Goal: Information Seeking & Learning: Learn about a topic

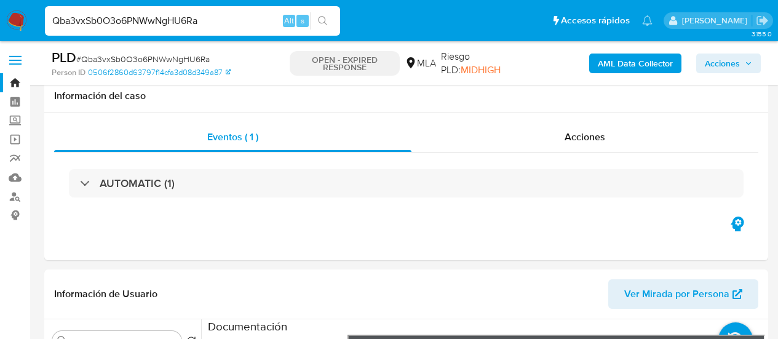
select select "10"
click at [136, 24] on input "Qba3vxSb0O3o6PNWwNgHU6Ra" at bounding box center [192, 21] width 295 height 16
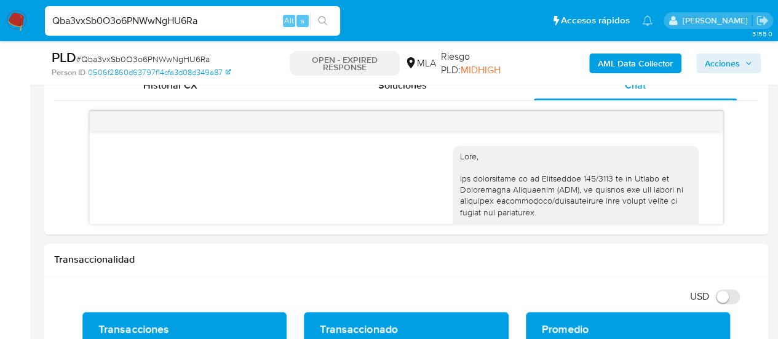
click at [136, 24] on input "Qba3vxSb0O3o6PNWwNgHU6Ra" at bounding box center [192, 21] width 295 height 16
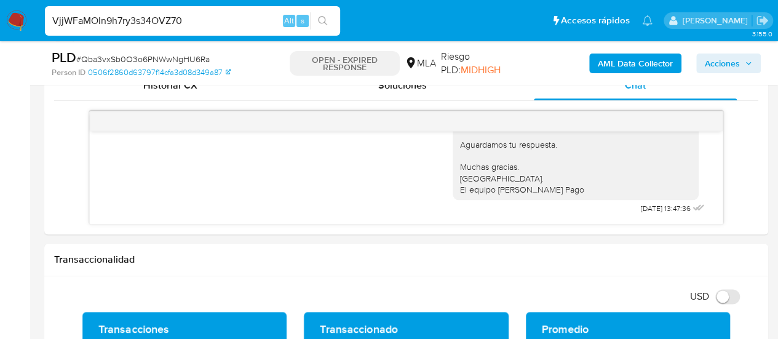
type input "VjjWFaMOln9h7ry3s34OVZ70"
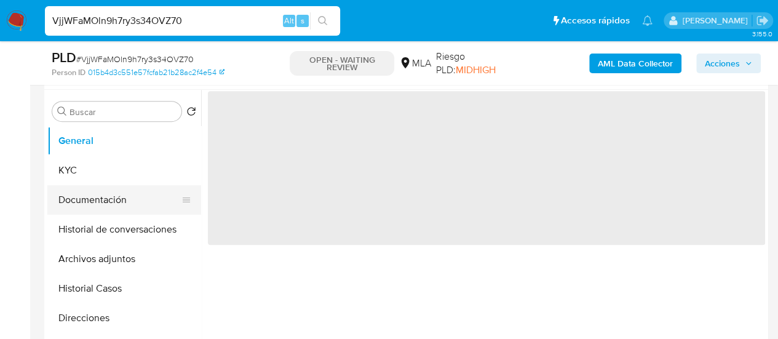
scroll to position [246, 0]
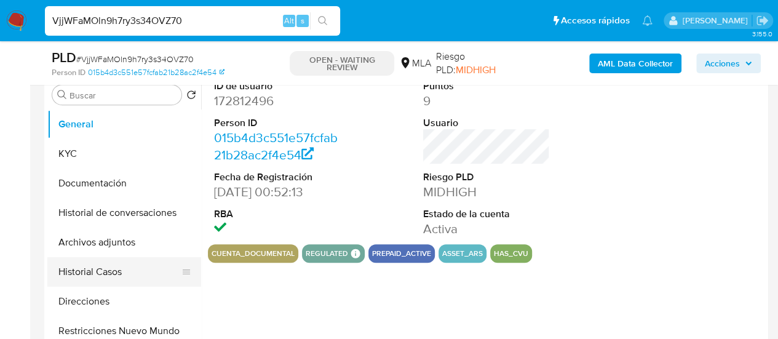
click at [112, 268] on button "Historial Casos" at bounding box center [119, 272] width 144 height 30
select select "10"
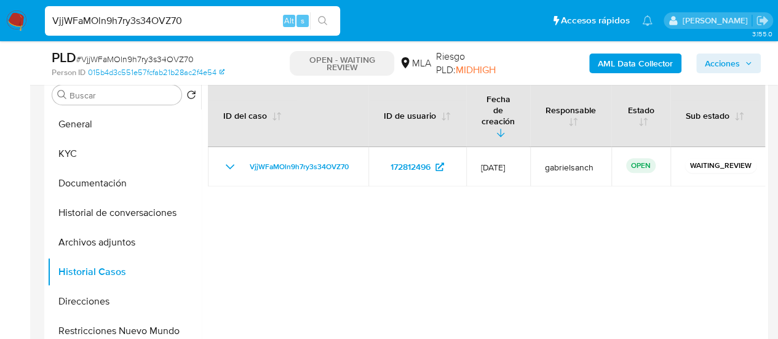
scroll to position [553, 0]
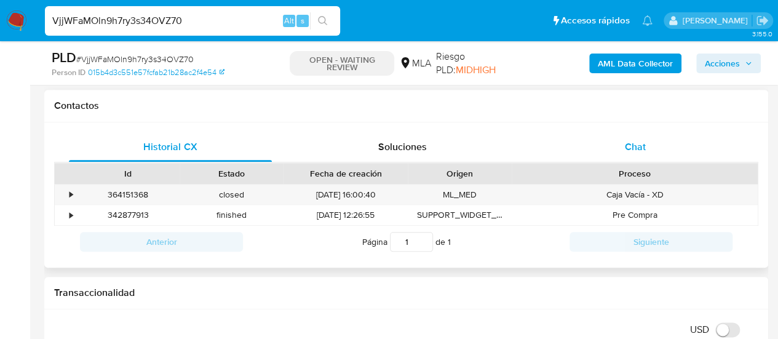
click at [650, 151] on div "Chat" at bounding box center [635, 147] width 203 height 30
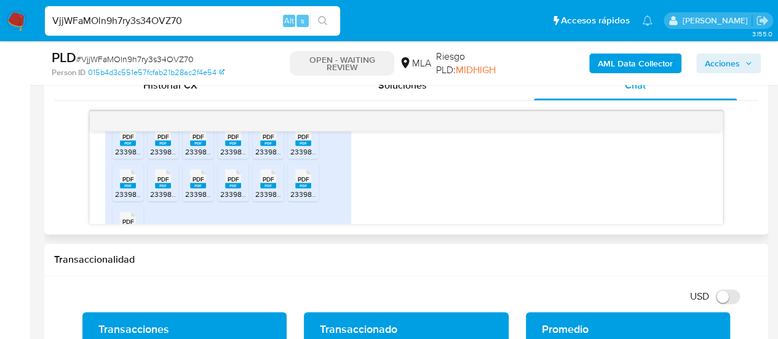
scroll to position [805, 0]
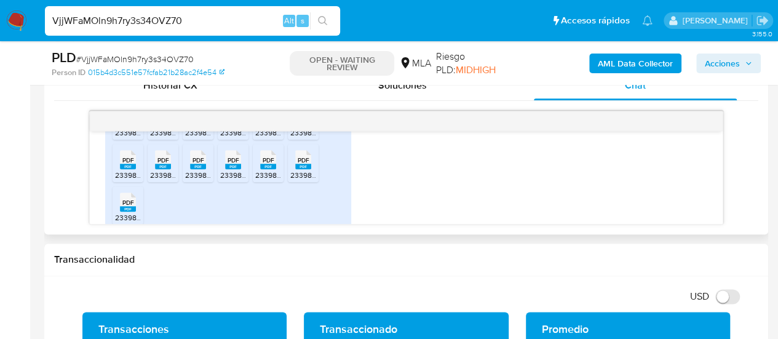
click at [118, 128] on div "PDF PDF" at bounding box center [128, 116] width 26 height 24
click at [146, 144] on ul "PDF PDF 23398573579_011_00001_00000041.pdf PDF PDF 23398573579_011_00001_000000…" at bounding box center [228, 164] width 231 height 127
click at [151, 128] on div "PDF PDF" at bounding box center [163, 116] width 26 height 24
click at [187, 138] on span "23398573579_011_00001_00000042.pdf" at bounding box center [252, 132] width 135 height 10
click at [223, 138] on span "23398573579_011_00001_00000050.pdf" at bounding box center [287, 132] width 135 height 10
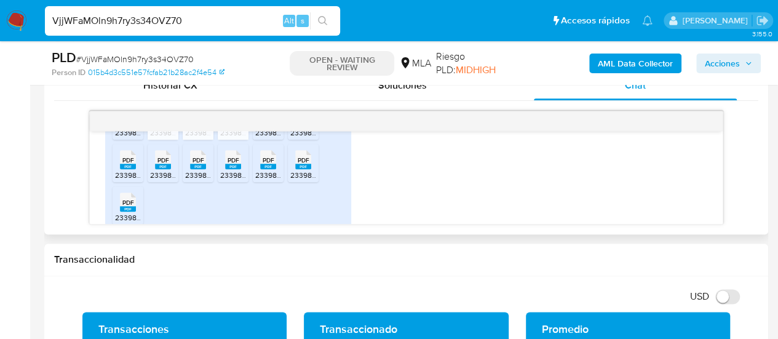
click at [259, 128] on div "PDF PDF" at bounding box center [268, 116] width 26 height 24
click at [305, 122] on span "PDF" at bounding box center [304, 118] width 12 height 8
click at [303, 170] on icon "PDF" at bounding box center [303, 160] width 16 height 22
click at [271, 180] on span "23398573579_011_00001_00000053.pdf" at bounding box center [322, 175] width 135 height 10
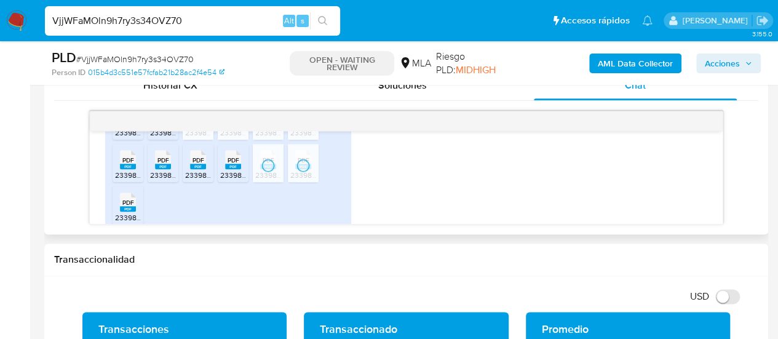
click at [232, 164] on span "PDF" at bounding box center [233, 160] width 12 height 8
click at [200, 164] on span "PDF" at bounding box center [198, 160] width 12 height 8
click at [168, 164] on span "PDF" at bounding box center [163, 160] width 12 height 8
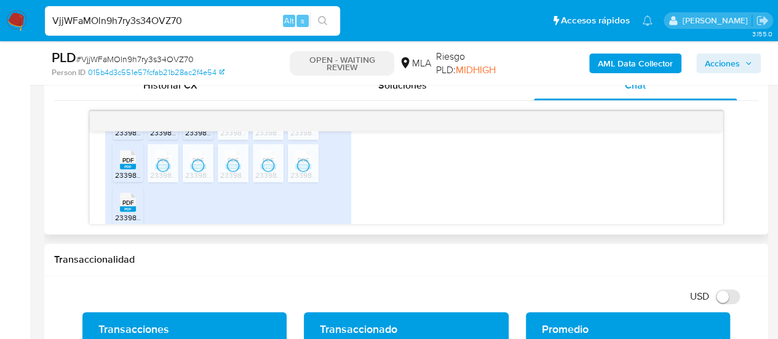
click at [134, 127] on icon at bounding box center [128, 117] width 16 height 19
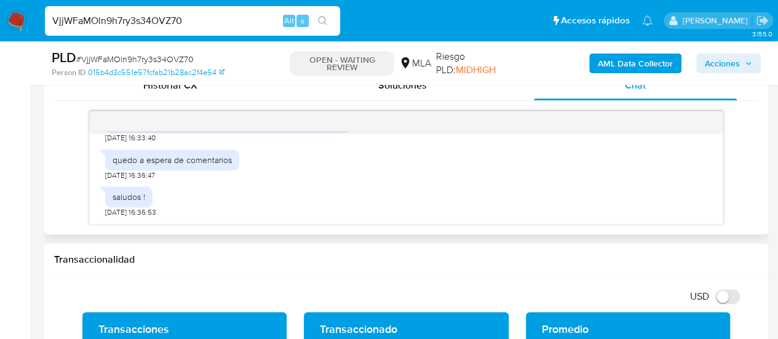
scroll to position [866, 0]
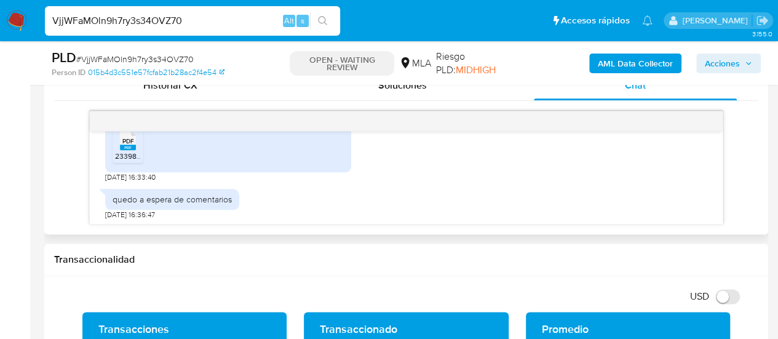
click at [134, 150] on rect at bounding box center [128, 147] width 16 height 6
click at [138, 23] on input "VjjWFaMOln9h7ry3s34OVZ70" at bounding box center [192, 21] width 295 height 16
paste input "P0TGyedA5l9zHpf7A5fG09DU"
type input "P0TGyedA5l9zHpf7A5fG09DU"
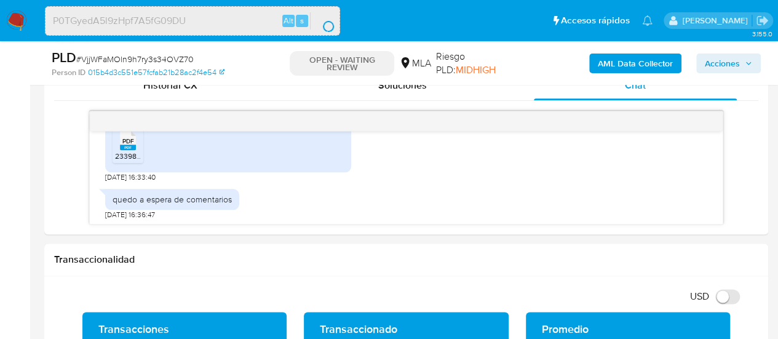
scroll to position [0, 0]
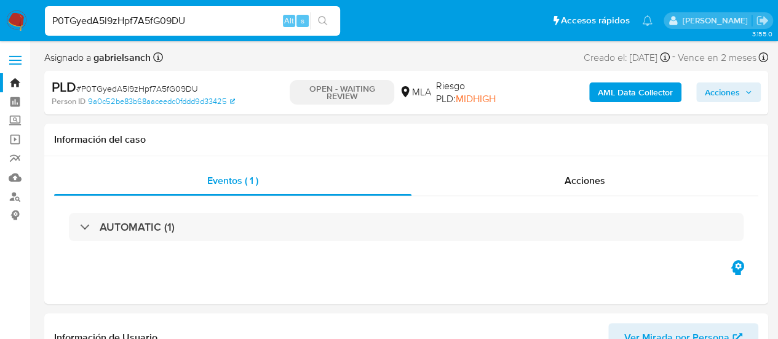
select select "10"
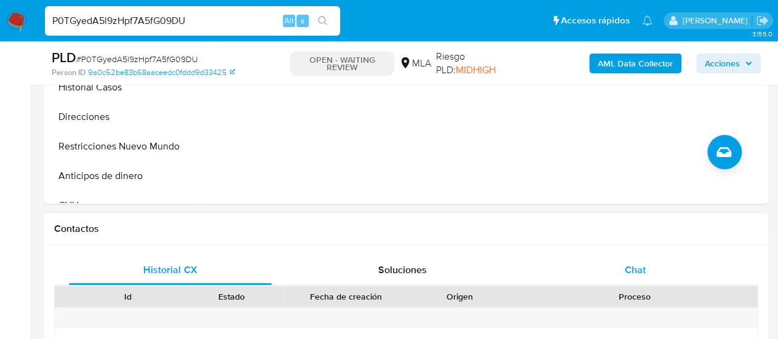
click at [601, 279] on div "Chat" at bounding box center [635, 270] width 203 height 30
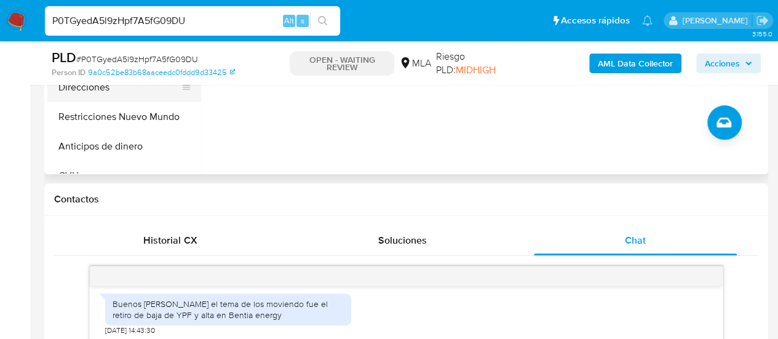
scroll to position [369, 0]
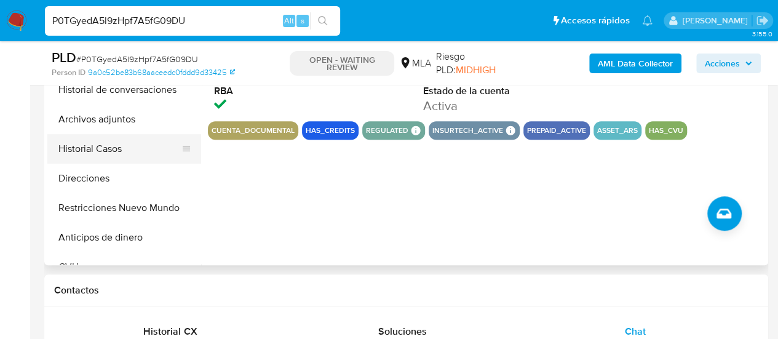
click at [66, 148] on button "Historial Casos" at bounding box center [119, 149] width 144 height 30
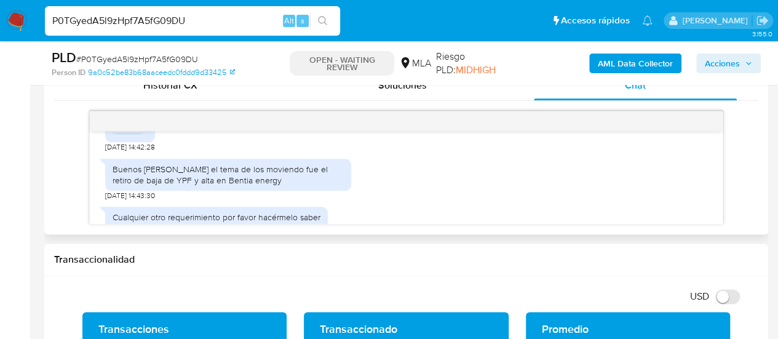
scroll to position [707, 0]
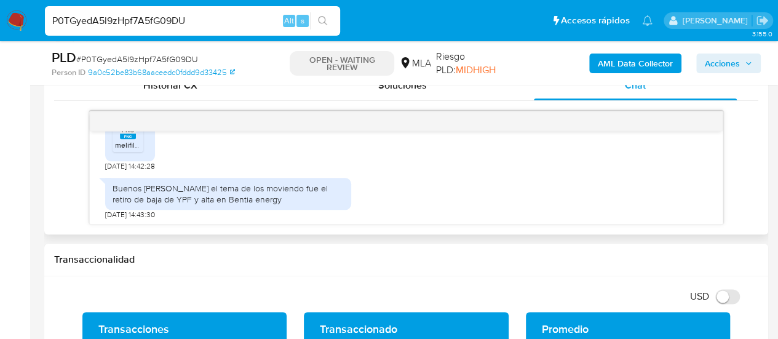
click at [133, 139] on rect at bounding box center [128, 136] width 16 height 6
click at [167, 24] on input "P0TGyedA5l9zHpf7A5fG09DU" at bounding box center [192, 21] width 295 height 16
paste input "tSWGAfFiolZSSMAwfI8rykMd"
type input "tSWGAfFiolZSSMAwfI8rykMd"
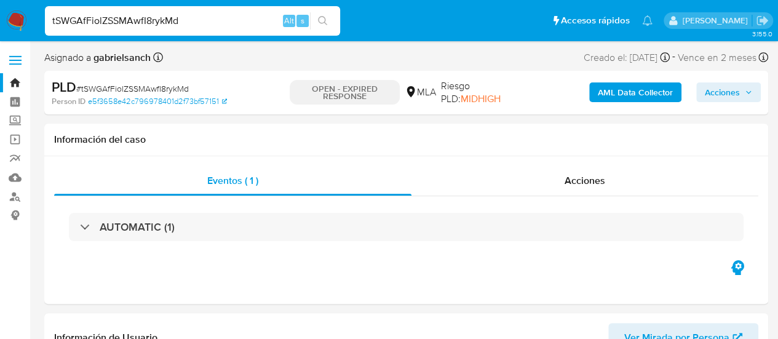
select select "10"
click at [198, 18] on input "tSWGAfFiolZSSMAwfI8rykMd" at bounding box center [192, 21] width 295 height 16
paste input "JtiVGixWgqAOQlt7xUWfe9UM"
type input "JtiVGixWgqAOQlt7xUWfe9UM"
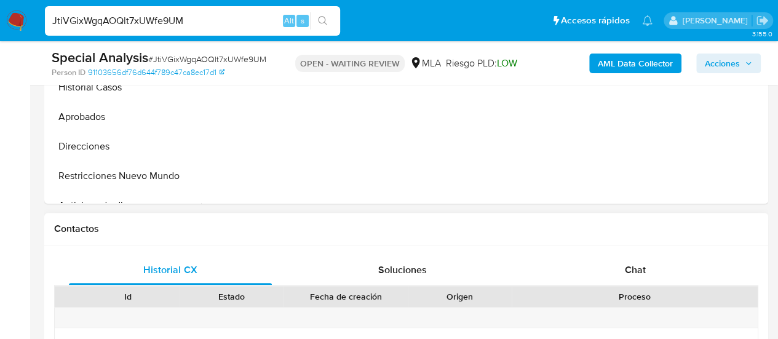
scroll to position [553, 0]
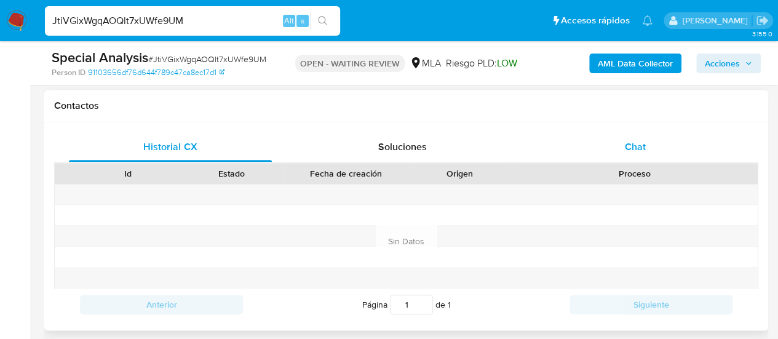
click at [617, 151] on div "Chat" at bounding box center [635, 147] width 203 height 30
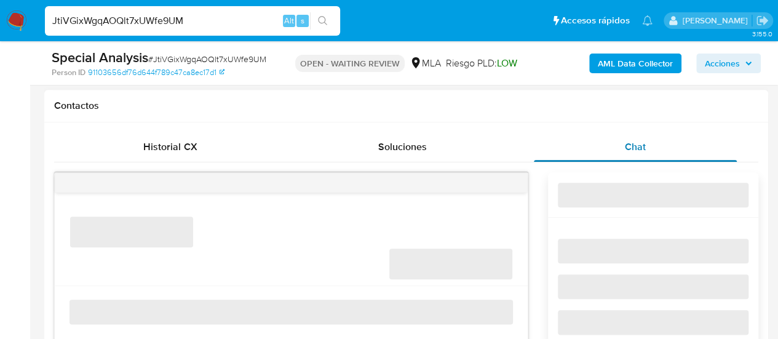
select select "10"
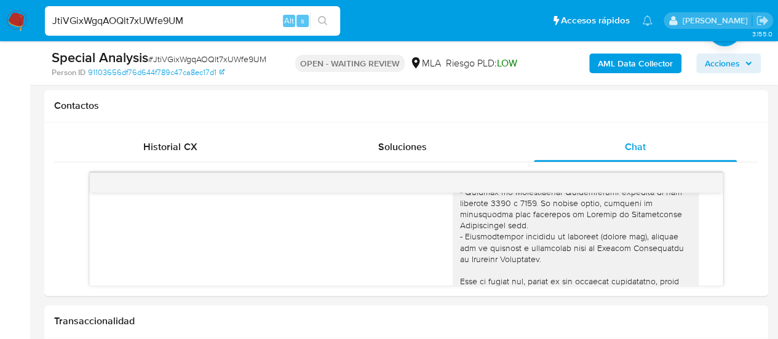
scroll to position [117, 0]
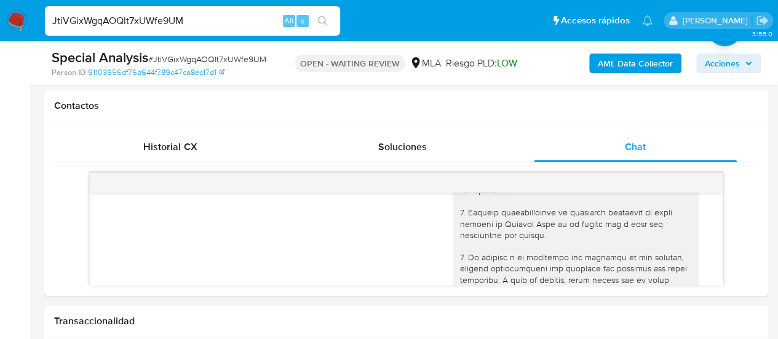
click at [163, 22] on input "JtiVGixWgqAOQlt7xUWfe9UM" at bounding box center [192, 21] width 295 height 16
paste input "i5LJMfdtT2NeDIFzW5At5qYx"
type input "i5LJMfdtT2NeDIFzW5At5qYx"
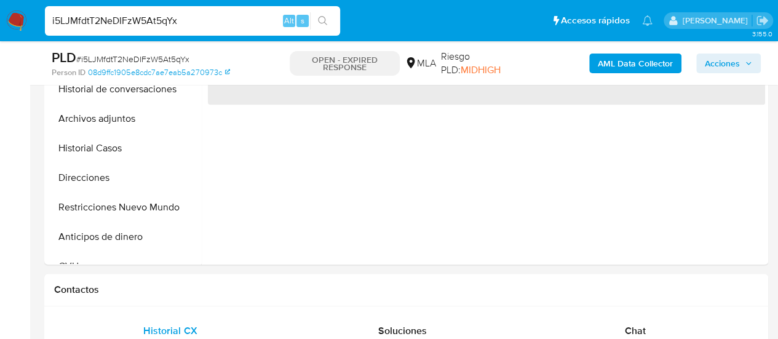
scroll to position [430, 0]
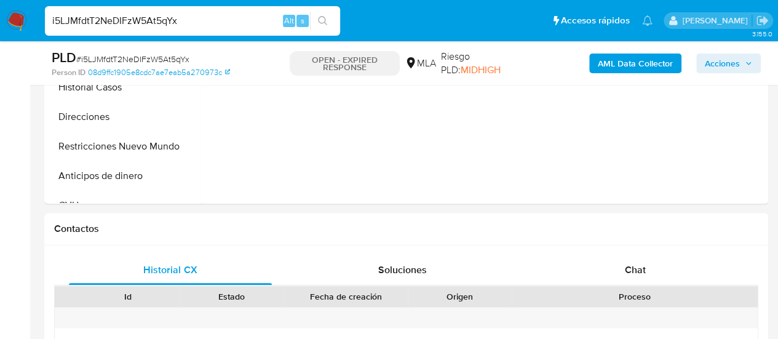
select select "10"
click at [137, 23] on input "i5LJMfdtT2NeDIFzW5At5qYx" at bounding box center [192, 21] width 295 height 16
paste input "THudLKylKVdealMAVEsT3xup"
type input "THudLKylKVdealMAVEsT3xup"
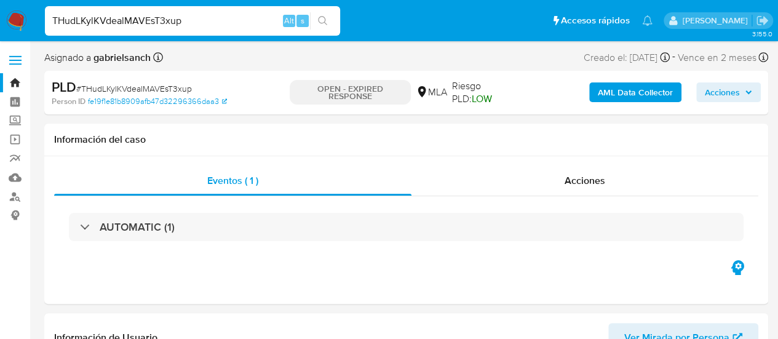
select select "10"
click at [165, 18] on input "THudLKylKVdealMAVEsT3xup" at bounding box center [192, 21] width 295 height 16
paste input "JMnu8Z73jehnI7AgcZdppPHD"
type input "JMnu8Z73jehnI7AgcZdppPHD"
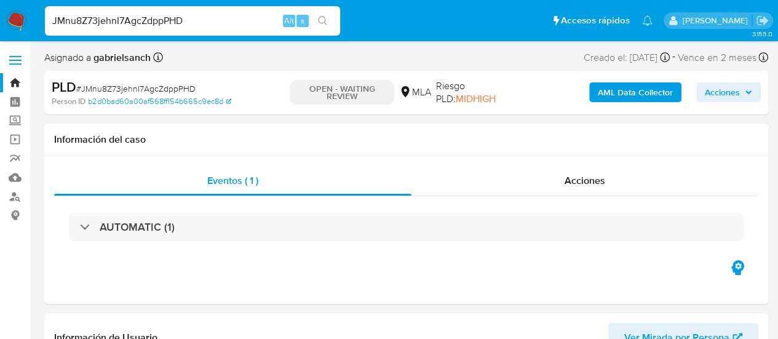
select select "10"
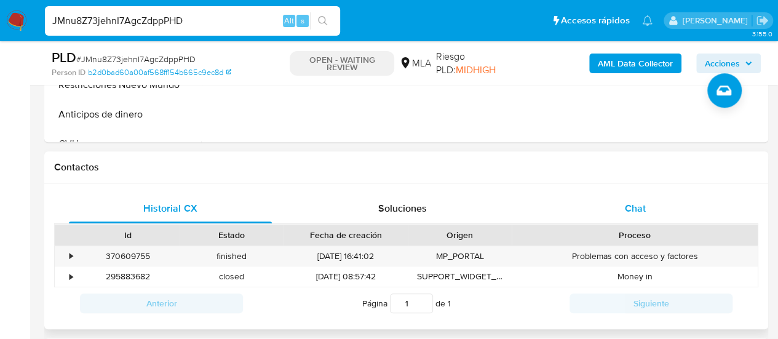
click at [649, 207] on div "Chat" at bounding box center [635, 209] width 203 height 30
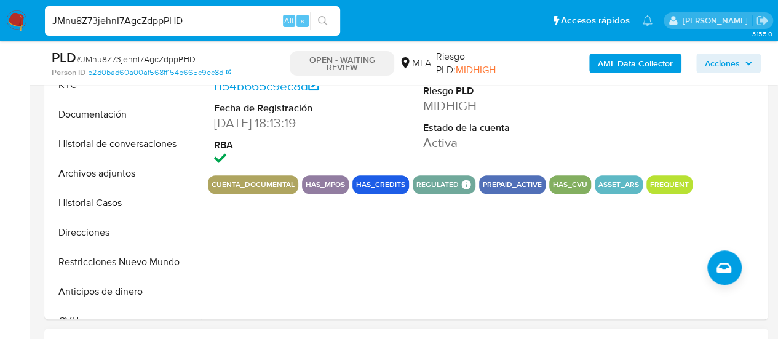
scroll to position [307, 0]
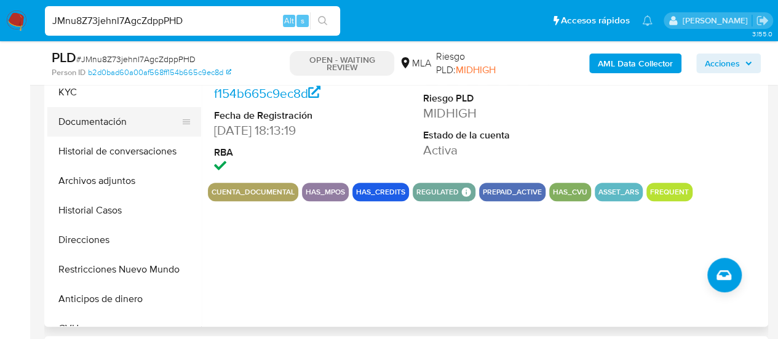
click at [98, 114] on button "Documentación" at bounding box center [119, 122] width 144 height 30
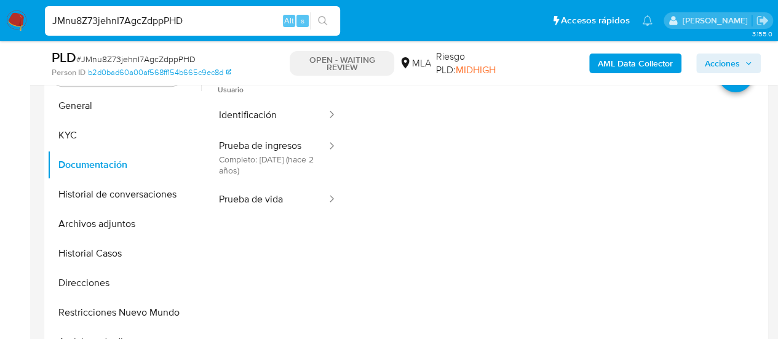
scroll to position [246, 0]
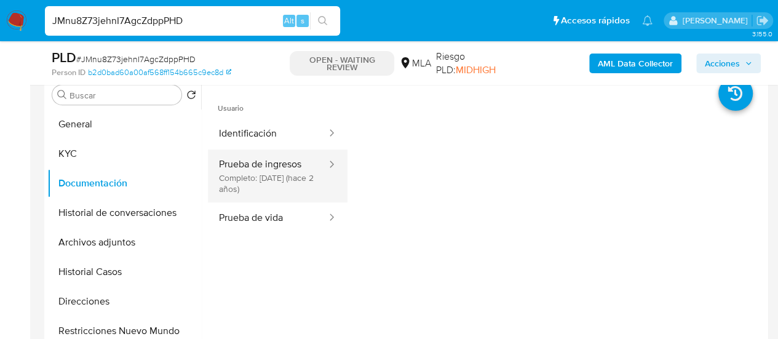
click at [301, 172] on button "Prueba de ingresos Completo: 11/12/2023 (hace 2 años)" at bounding box center [268, 175] width 120 height 53
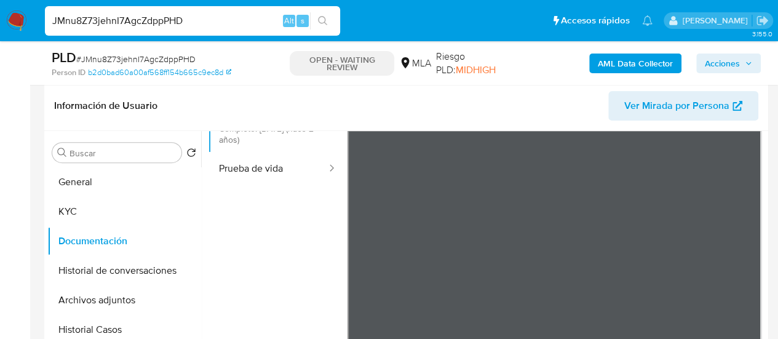
scroll to position [184, 0]
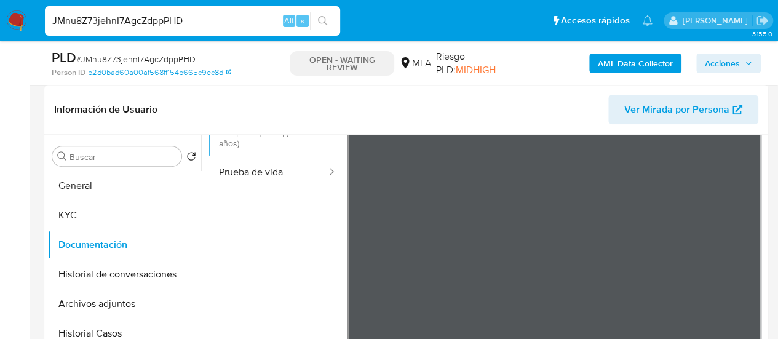
click at [149, 25] on input "JMnu8Z73jehnI7AgcZdppPHD" at bounding box center [192, 21] width 295 height 16
paste input "ZZbVxGQV3HpivGNfwrKc6HJk"
type input "ZZbVxGQV3HpivGNfwrKc6HJk"
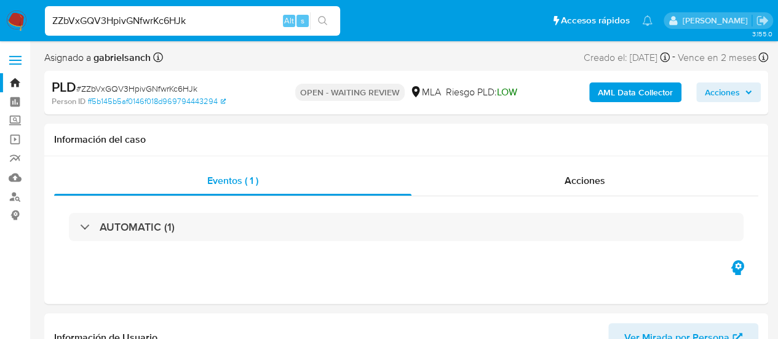
select select "10"
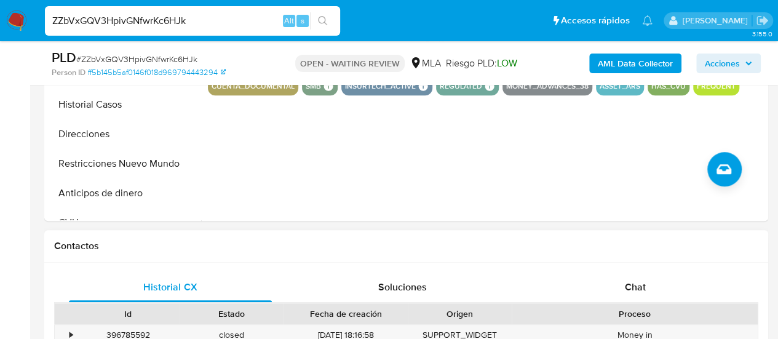
scroll to position [430, 0]
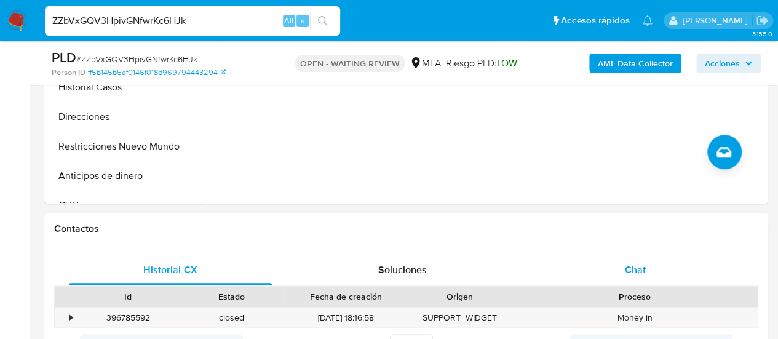
click at [638, 270] on span "Chat" at bounding box center [635, 270] width 21 height 14
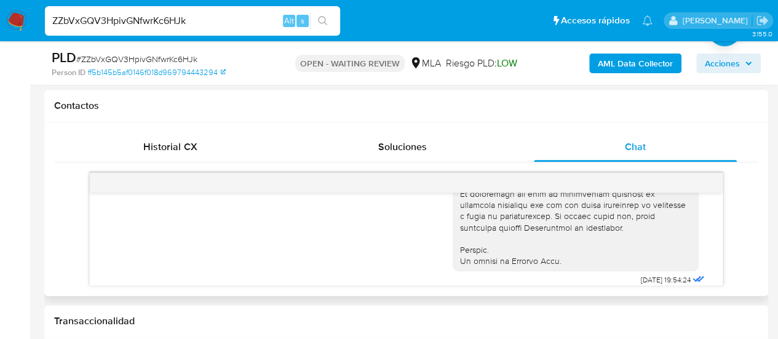
scroll to position [706, 0]
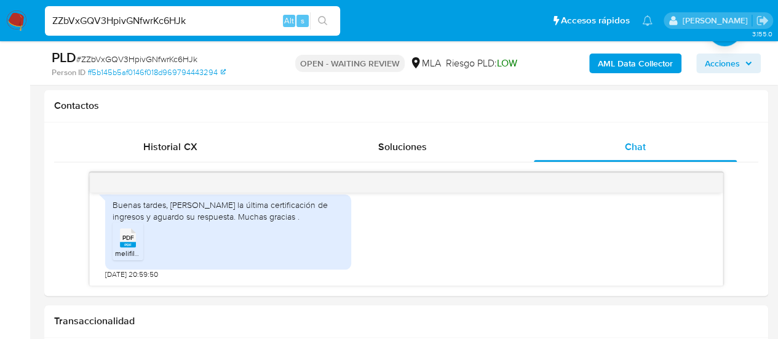
click at [148, 14] on input "ZZbVxGQV3HpivGNfwrKc6HJk" at bounding box center [192, 21] width 295 height 16
paste input "mkmpQIJfdTlJHiD7r5y16C03"
type input "mkmpQIJfdTlJHiD7r5y16C03"
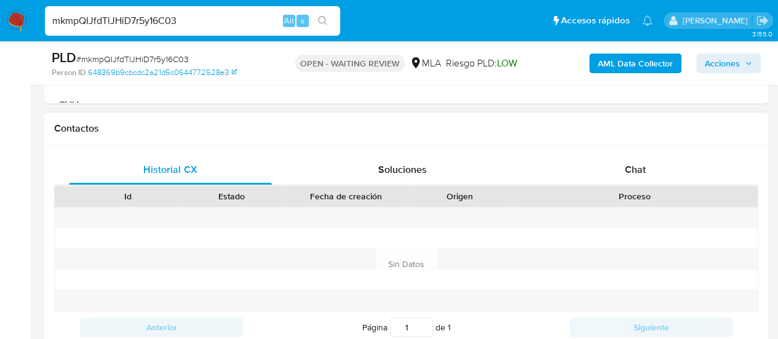
scroll to position [553, 0]
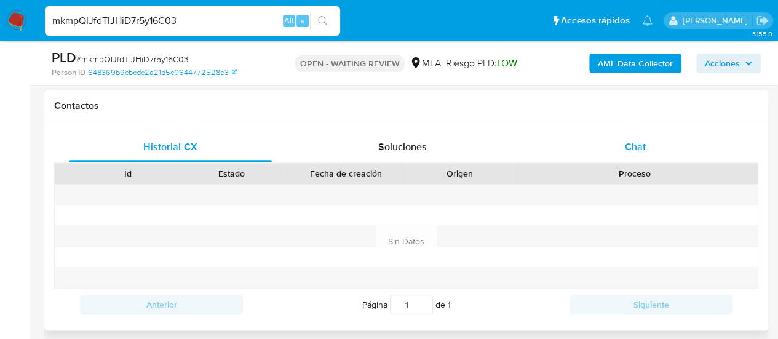
click at [620, 149] on div "Chat" at bounding box center [635, 147] width 203 height 30
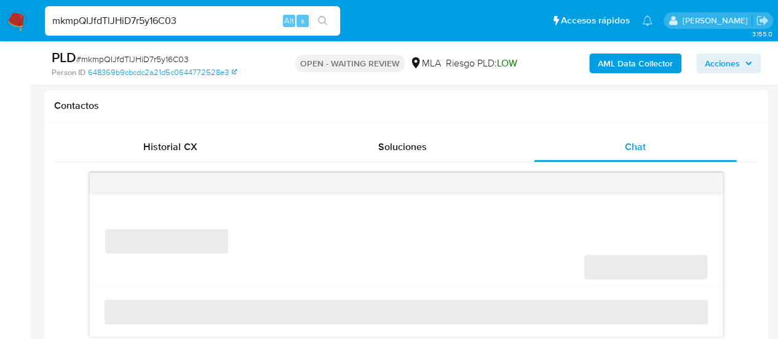
select select "10"
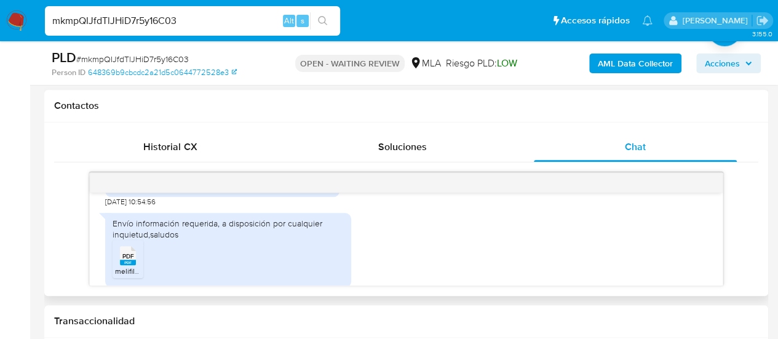
scroll to position [1040, 0]
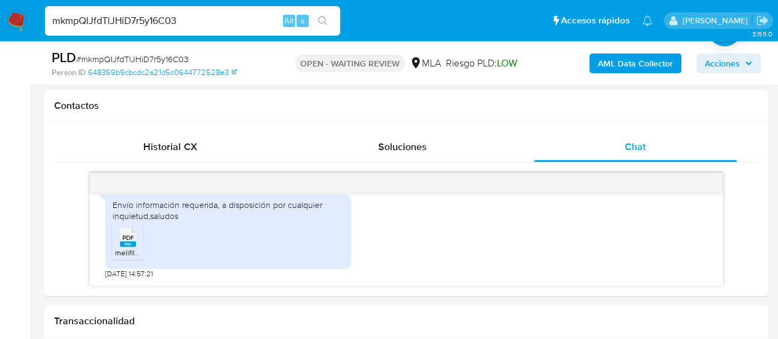
click at [160, 18] on input "mkmpQIJfdTlJHiD7r5y16C03" at bounding box center [192, 21] width 295 height 16
paste input "0Jlh9UV2X0yBLOwANotymHG4"
type input "0Jlh9UV2X0yBLOwANotymHG4"
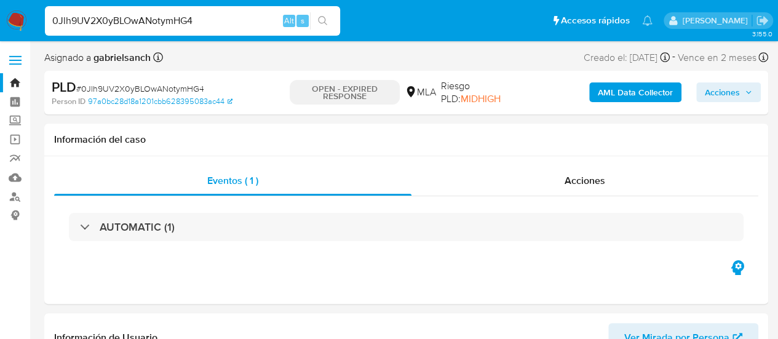
select select "10"
click at [148, 22] on input "0Jlh9UV2X0yBLOwANotymHG4" at bounding box center [192, 21] width 295 height 16
paste input "b11raPID3Ekchml34CXWNoad"
click at [149, 20] on input "b11raPID3Ekchml34CXWNoad" at bounding box center [192, 21] width 295 height 16
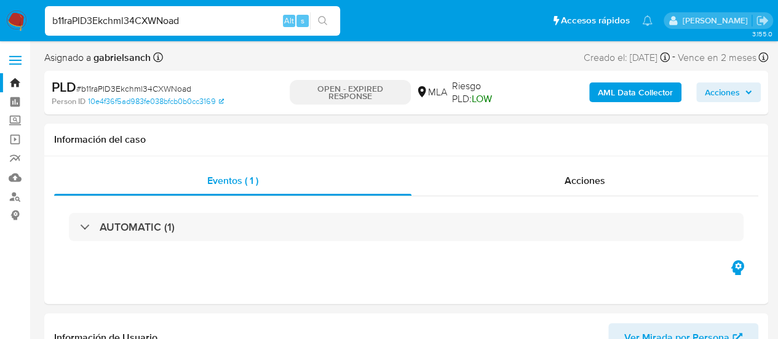
click at [149, 20] on input "b11raPID3Ekchml34CXWNoad" at bounding box center [192, 21] width 295 height 16
paste input "lL6pJFUcGL0jf1LF2ivDo9yt"
type input "lL6pJFUcGL0jf1LF2ivDo9yt"
select select "10"
type input "lL6pJFUcGL0jf1LF2ivDo9yt"
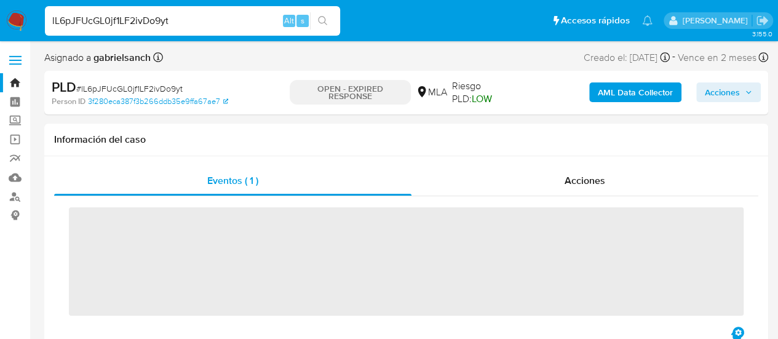
click at [154, 6] on div "lL6pJFUcGL0jf1LF2ivDo9yt Alt s" at bounding box center [192, 21] width 295 height 30
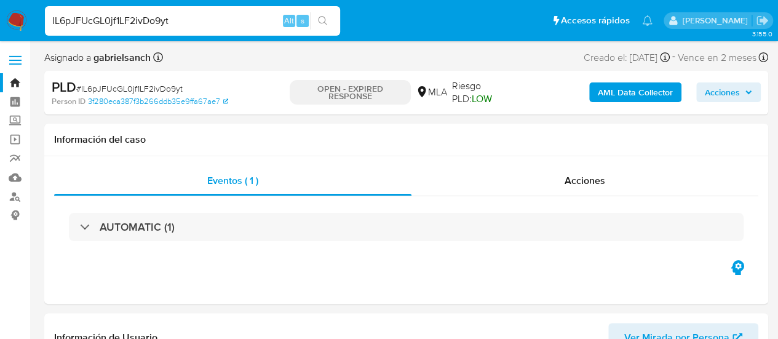
select select "10"
click at [154, 18] on input "lL6pJFUcGL0jf1LF2ivDo9yt" at bounding box center [192, 21] width 295 height 16
paste input "4wRxU7lp5MSM0xfWj2Ow9Dho"
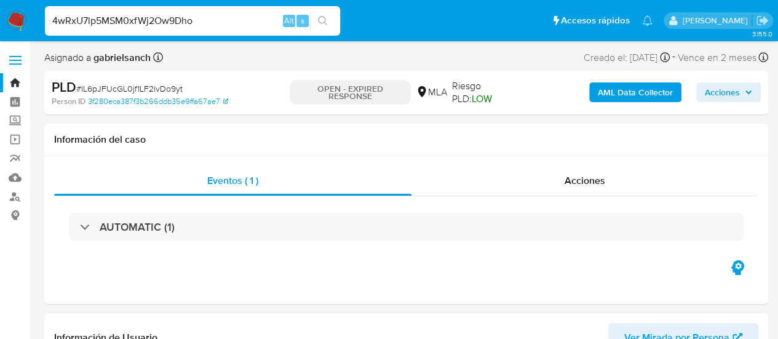
type input "4wRxU7lp5MSM0xfWj2Ow9Dho"
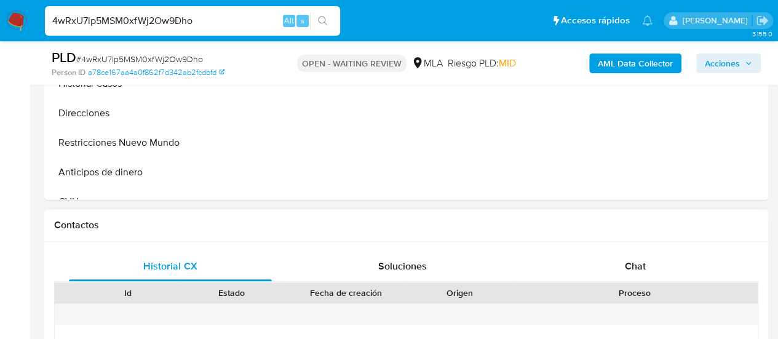
scroll to position [492, 0]
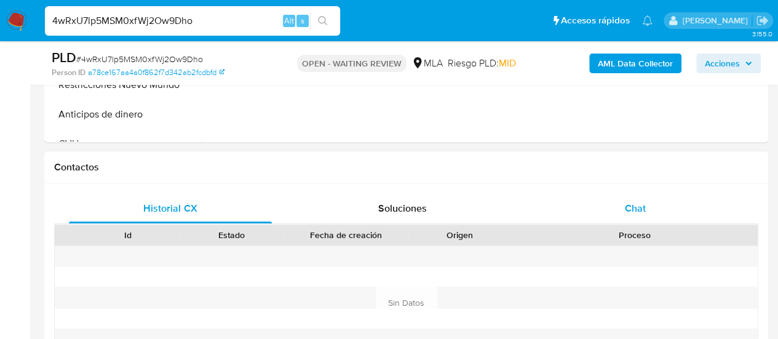
click at [620, 210] on div "Chat" at bounding box center [635, 209] width 203 height 30
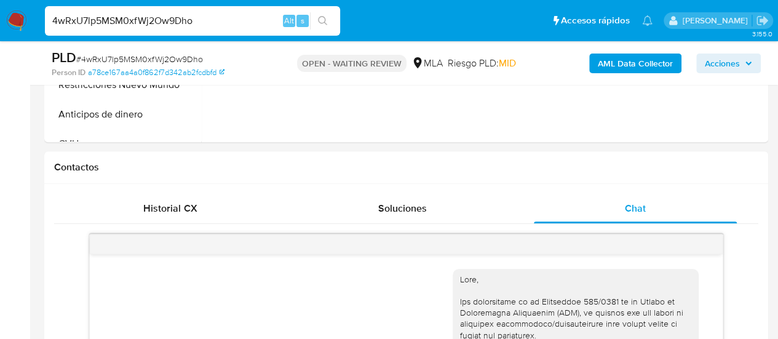
select select "10"
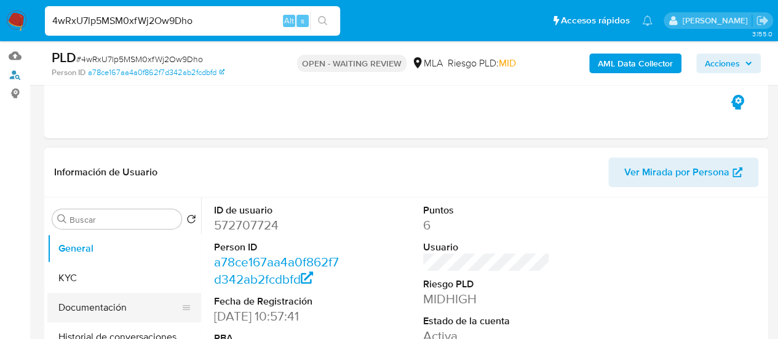
scroll to position [184, 0]
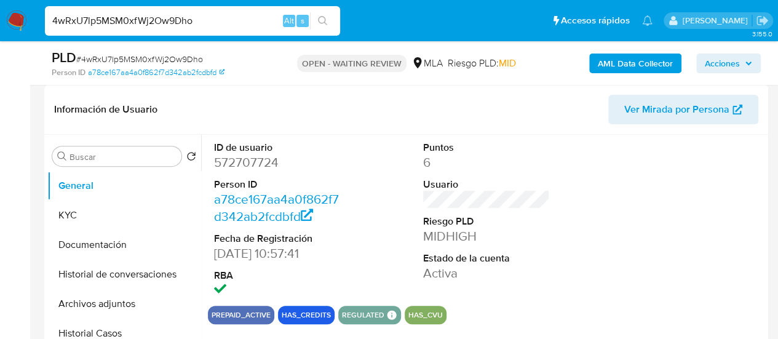
drag, startPoint x: 77, startPoint y: 213, endPoint x: 266, endPoint y: 7, distance: 279.8
click at [77, 213] on button "KYC" at bounding box center [124, 215] width 154 height 30
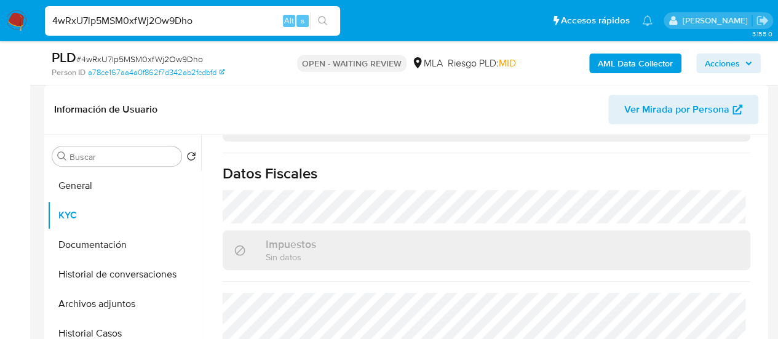
scroll to position [307, 0]
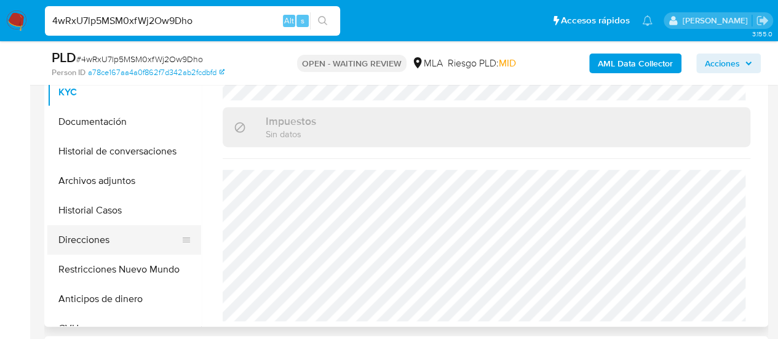
click at [105, 233] on button "Direcciones" at bounding box center [119, 240] width 144 height 30
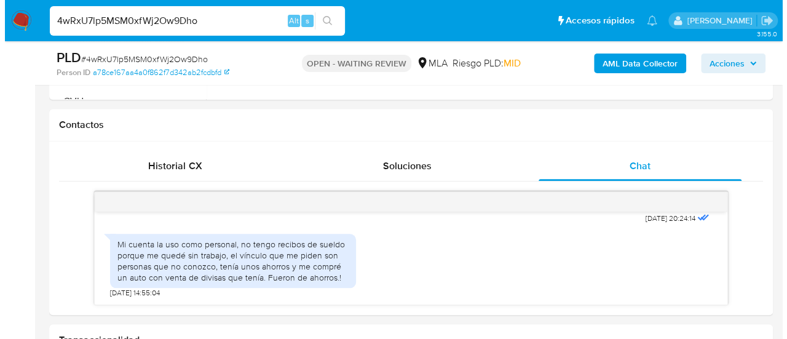
scroll to position [553, 0]
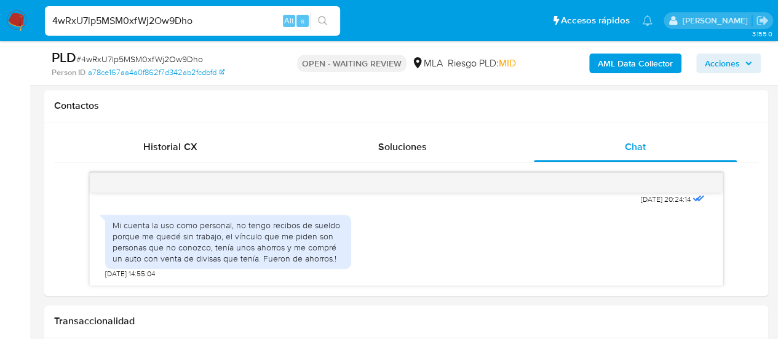
click at [604, 70] on b "AML Data Collector" at bounding box center [635, 63] width 75 height 20
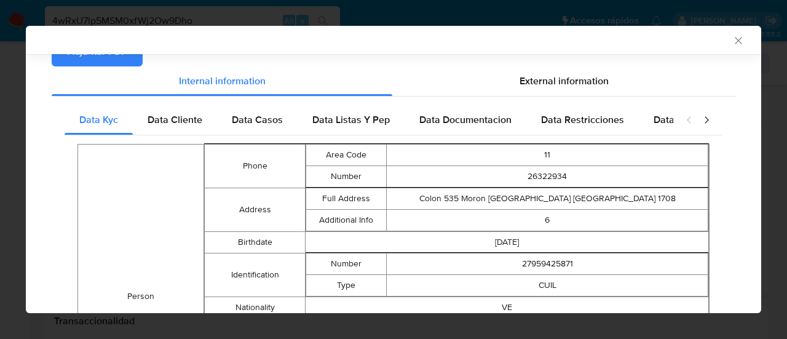
scroll to position [182, 0]
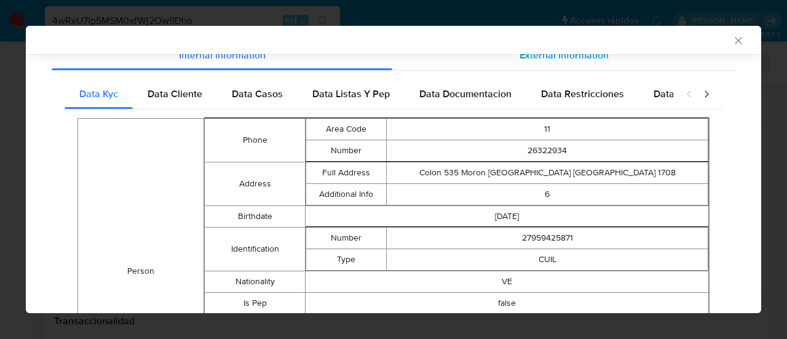
click at [580, 67] on div "External information" at bounding box center [563, 56] width 343 height 30
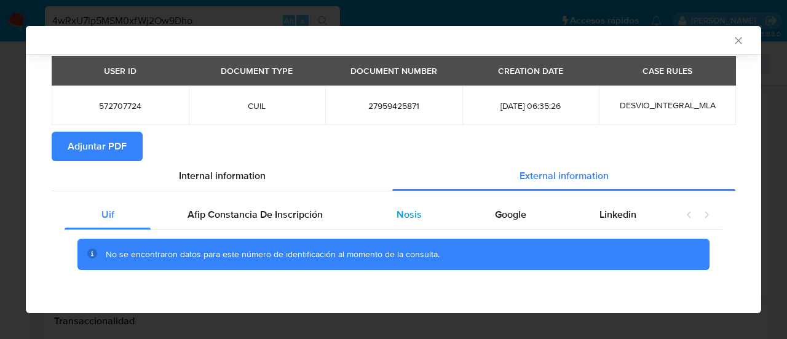
click at [400, 223] on div "Nosis" at bounding box center [409, 215] width 98 height 30
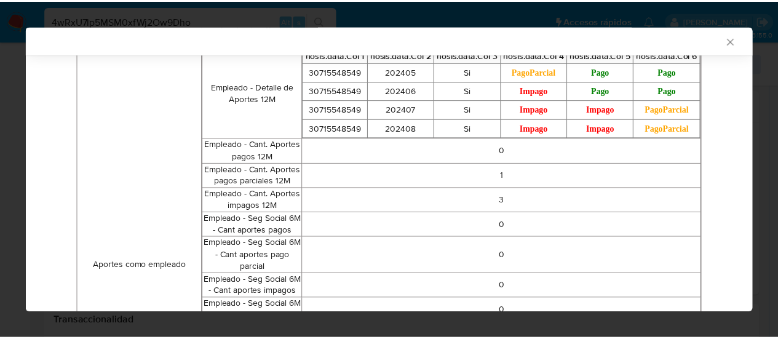
scroll to position [468, 0]
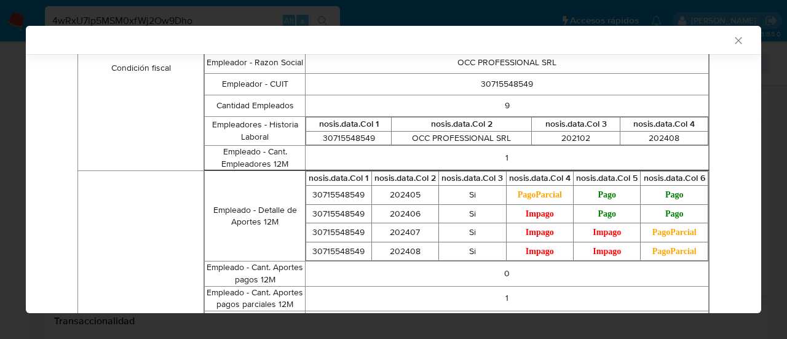
click at [732, 39] on icon "Cerrar ventana" at bounding box center [738, 40] width 12 height 12
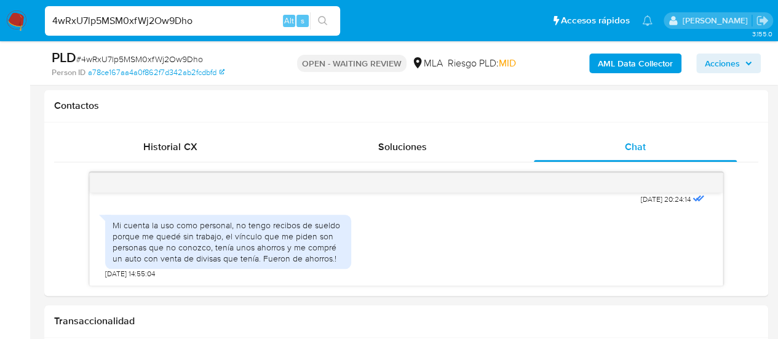
click at [164, 17] on input "4wRxU7lp5MSM0xfWj2Ow9Dho" at bounding box center [192, 21] width 295 height 16
paste input "Fsw7mogWXle8UNragArnUSoJ"
type input "Fsw7mogWXle8UNragArnUSoJ"
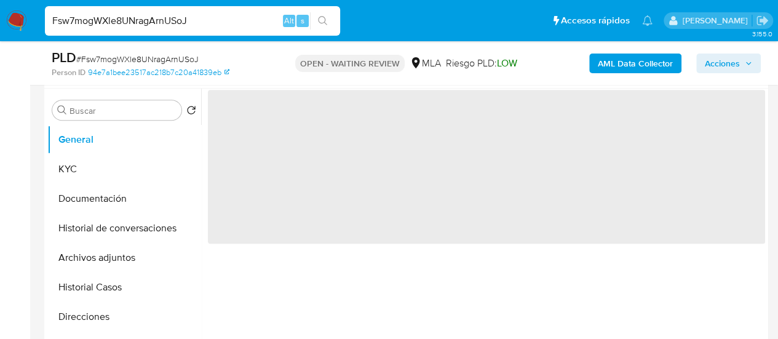
scroll to position [307, 0]
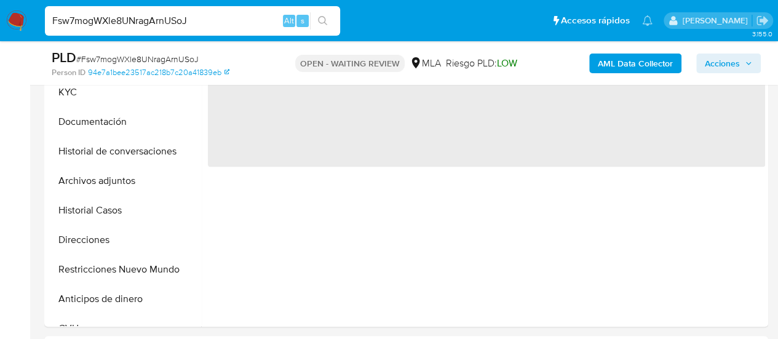
select select "10"
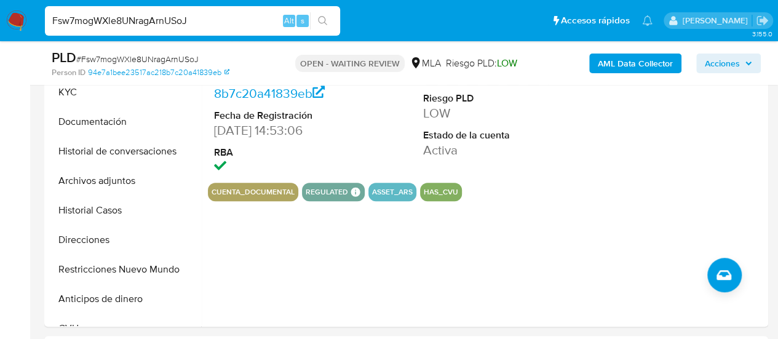
click at [133, 21] on input "Fsw7mogWXle8UNragArnUSoJ" at bounding box center [192, 21] width 295 height 16
paste input "5LeVhwnDASm1kaiLW6CkpsMg"
type input "5LeVhwnDASm1kaiLW6CkpsMg"
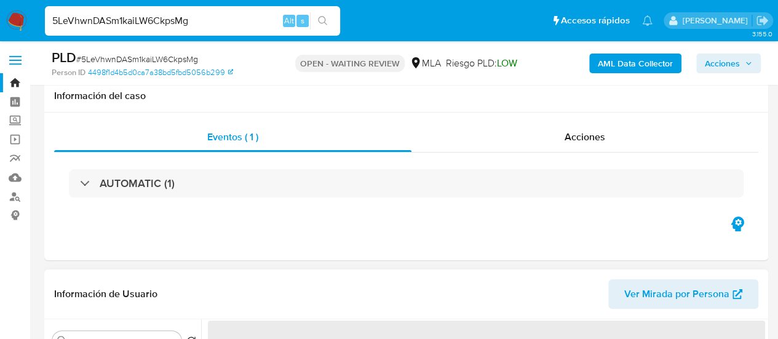
scroll to position [246, 0]
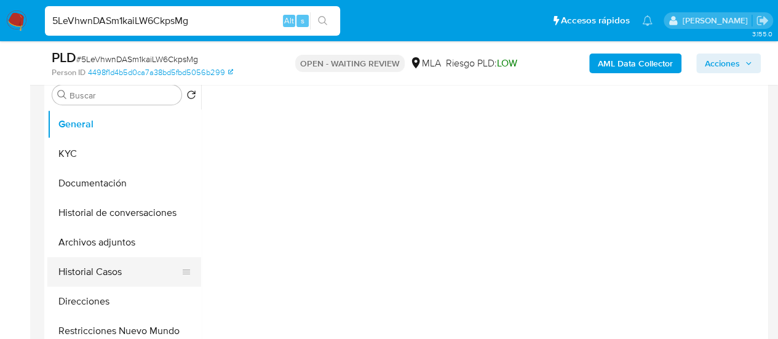
click at [83, 274] on button "Historial Casos" at bounding box center [119, 272] width 144 height 30
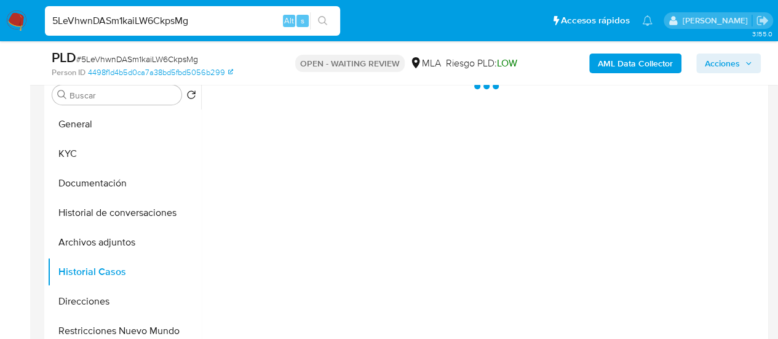
select select "10"
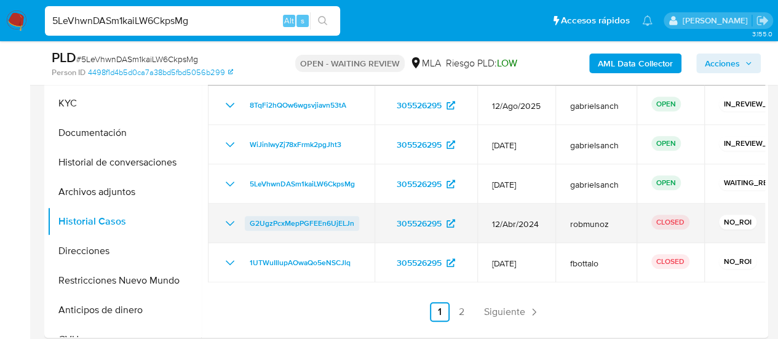
scroll to position [307, 0]
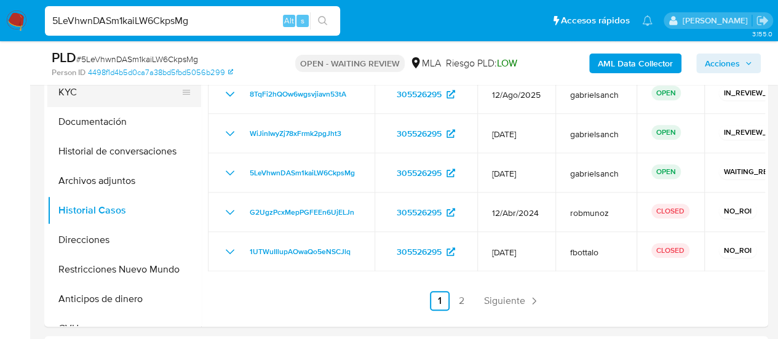
click at [127, 92] on button "KYC" at bounding box center [119, 92] width 144 height 30
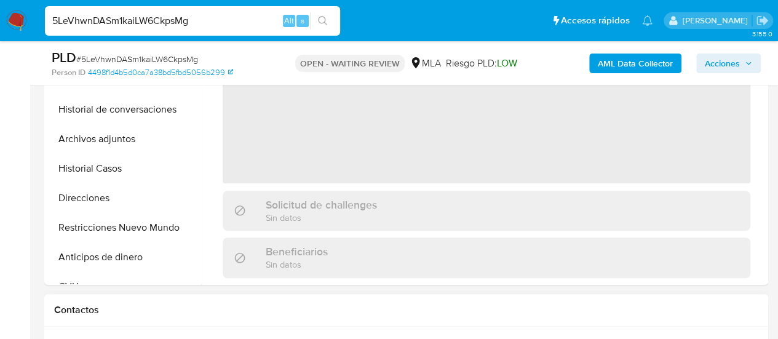
scroll to position [492, 0]
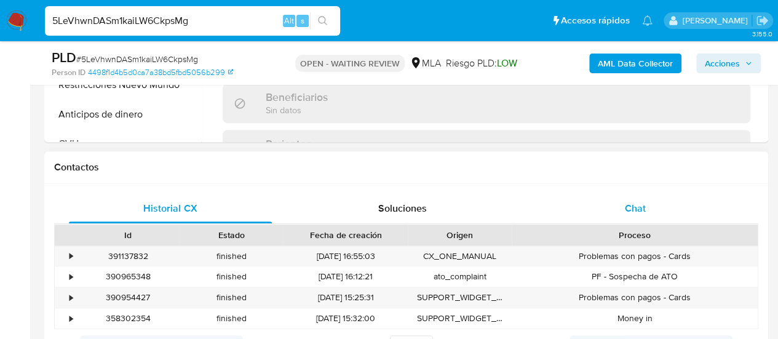
click at [625, 196] on div "Chat" at bounding box center [635, 209] width 203 height 30
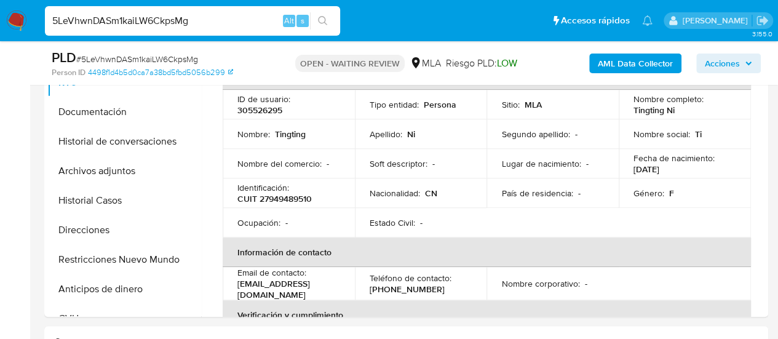
scroll to position [246, 0]
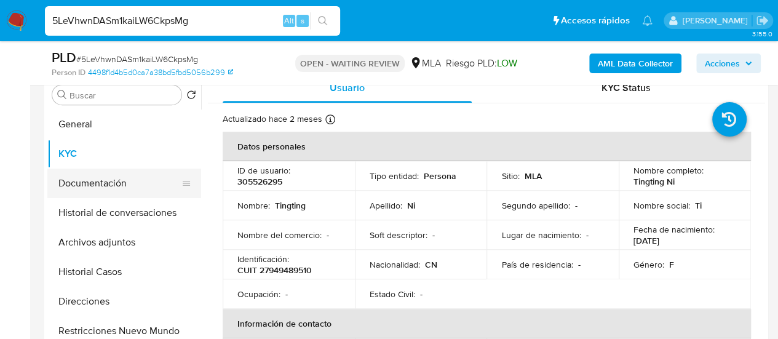
click at [80, 189] on button "Documentación" at bounding box center [119, 183] width 144 height 30
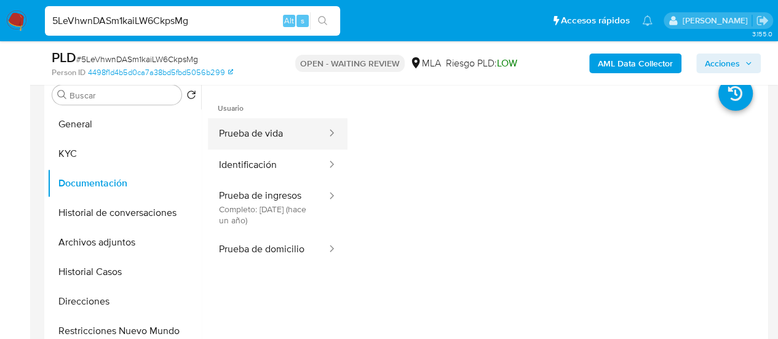
click at [259, 136] on button "Prueba de vida" at bounding box center [268, 133] width 120 height 31
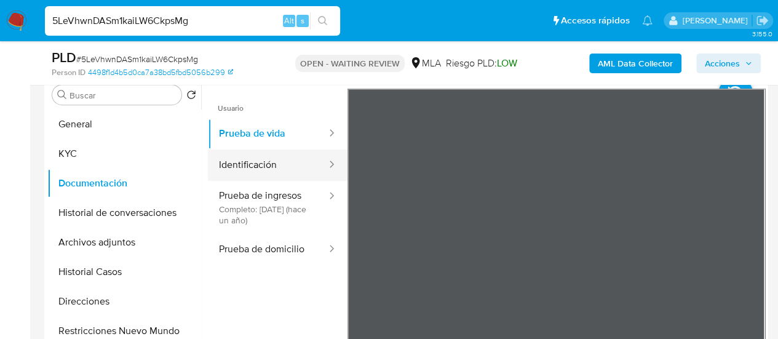
click at [282, 162] on button "Identificación" at bounding box center [268, 164] width 120 height 31
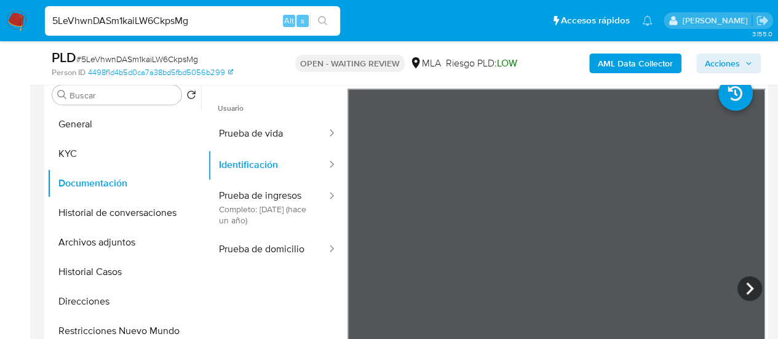
click at [138, 19] on input "5LeVhwnDASm1kaiLW6CkpsMg" at bounding box center [192, 21] width 295 height 16
paste input "aknaa6hjAxsy95OIAt00ElzL"
type input "aknaa6hjAxsy95OIAt00ElzL"
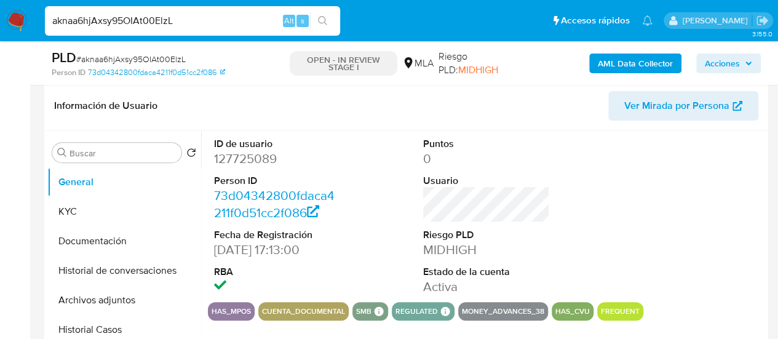
scroll to position [369, 0]
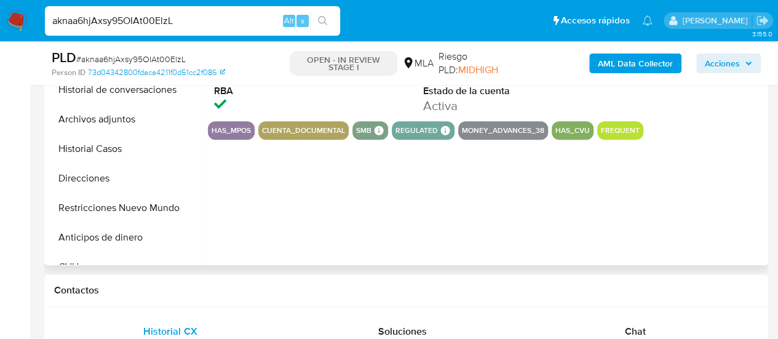
select select "10"
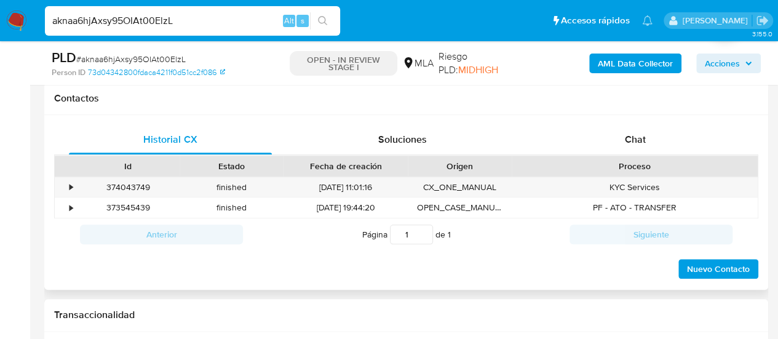
scroll to position [615, 0]
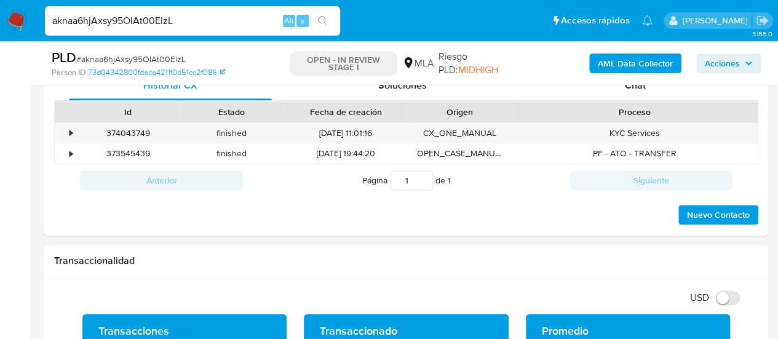
click at [638, 82] on div "PLD # aknaa6hjAxsy95OIAt00ElzL Person ID 73d04342800fdaca4211f0d51cc2f086 OPEN …" at bounding box center [406, 63] width 724 height 44
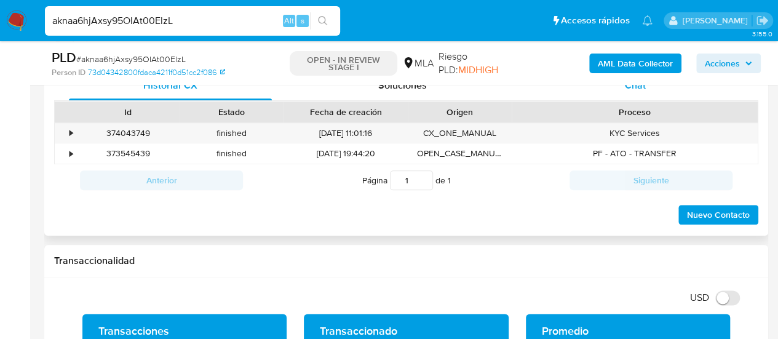
click at [648, 90] on div "Chat" at bounding box center [635, 86] width 203 height 30
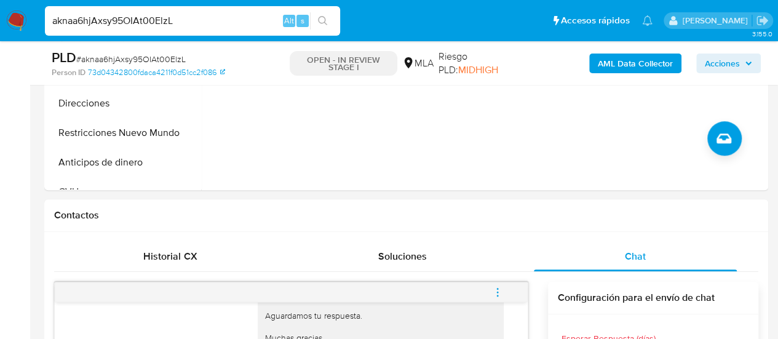
scroll to position [307, 0]
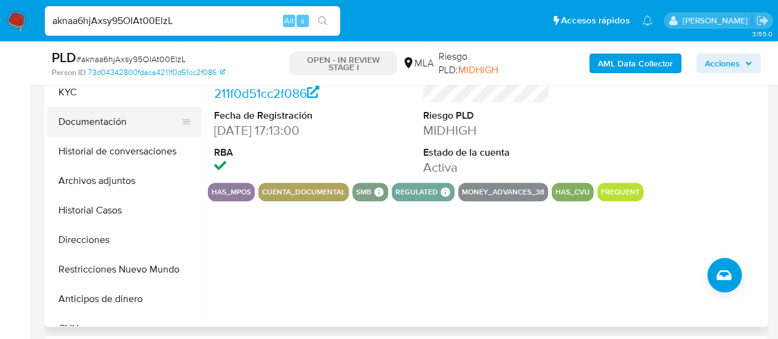
click at [83, 120] on button "Documentación" at bounding box center [119, 122] width 144 height 30
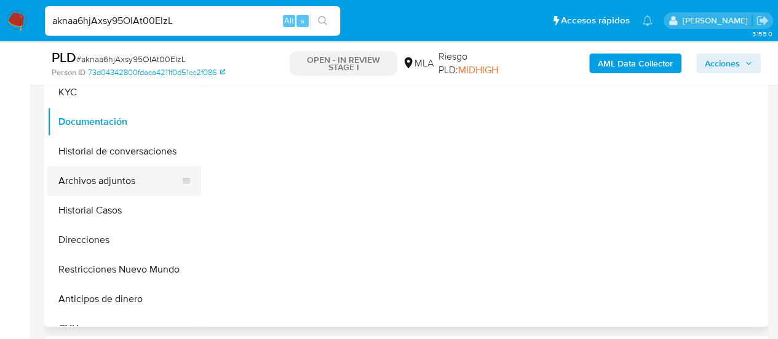
click at [98, 184] on button "Archivos adjuntos" at bounding box center [119, 181] width 144 height 30
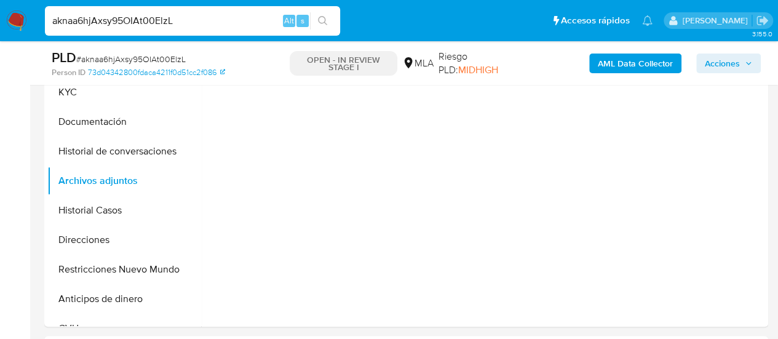
scroll to position [246, 0]
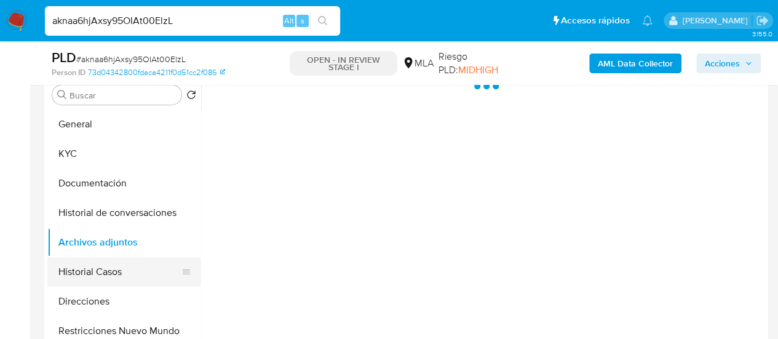
click at [87, 268] on button "Historial Casos" at bounding box center [119, 272] width 144 height 30
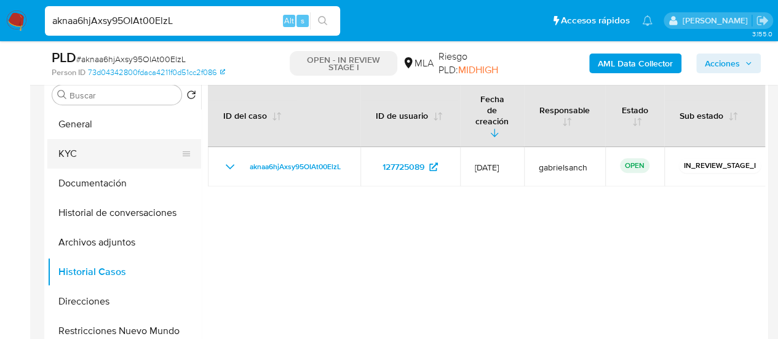
click at [76, 155] on button "KYC" at bounding box center [119, 154] width 144 height 30
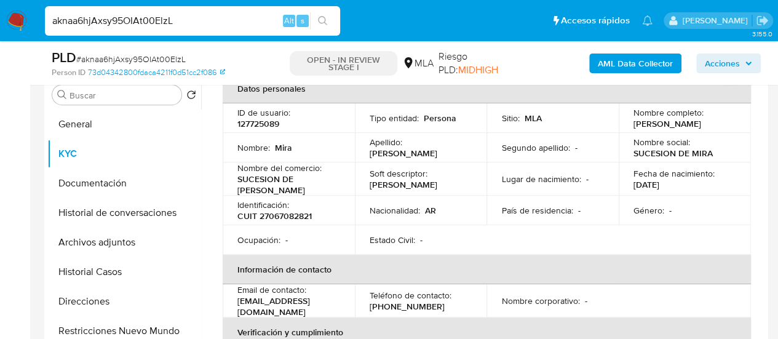
scroll to position [307, 0]
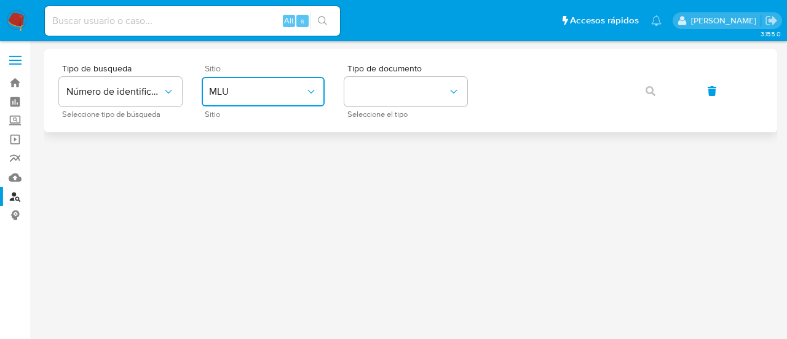
click at [291, 92] on span "MLU" at bounding box center [257, 91] width 96 height 12
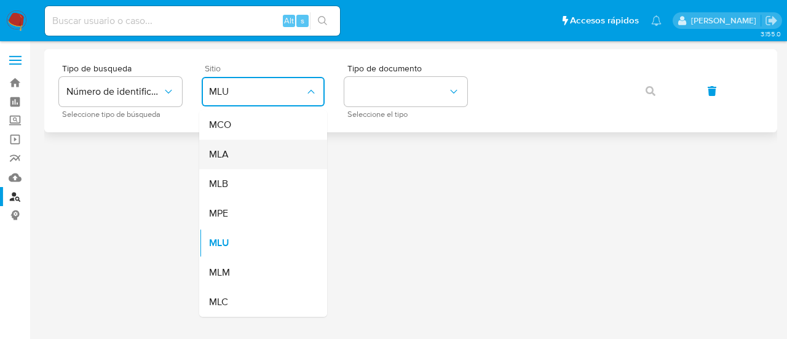
click at [271, 161] on div "MLA" at bounding box center [259, 155] width 101 height 30
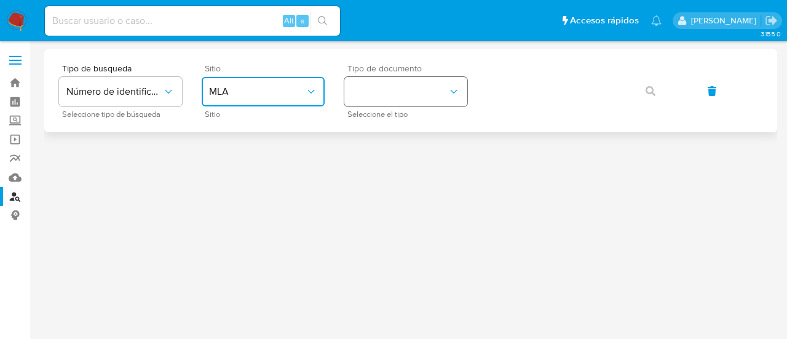
click at [347, 91] on button "identificationType" at bounding box center [405, 92] width 123 height 30
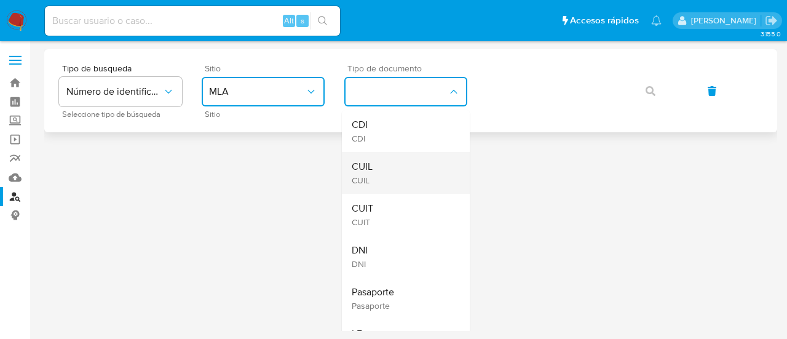
click at [394, 154] on div "CUIL CUIL" at bounding box center [402, 173] width 101 height 42
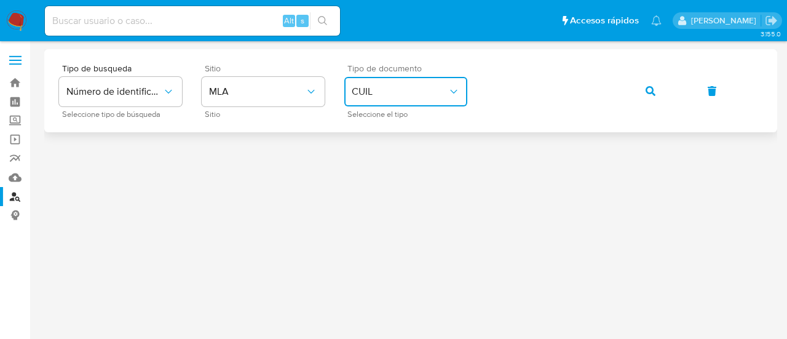
click at [641, 93] on button "button" at bounding box center [651, 91] width 42 height 30
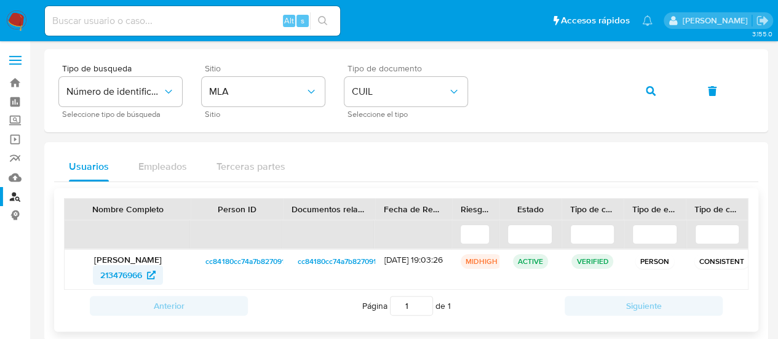
click at [124, 275] on span "213476966" at bounding box center [121, 275] width 42 height 20
click at [626, 94] on div "Tipo de busqueda Número de identificación Seleccione tipo de búsqueda Sitio MLA…" at bounding box center [406, 90] width 694 height 53
click at [632, 93] on button "button" at bounding box center [651, 91] width 42 height 30
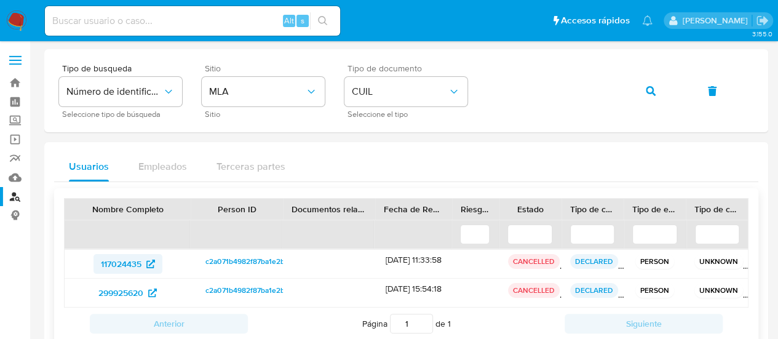
click at [116, 268] on span "117024435" at bounding box center [121, 264] width 41 height 20
click at [634, 90] on button "button" at bounding box center [651, 91] width 42 height 30
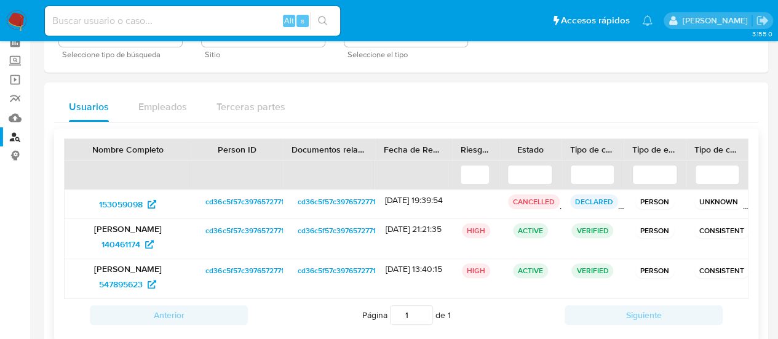
scroll to position [61, 0]
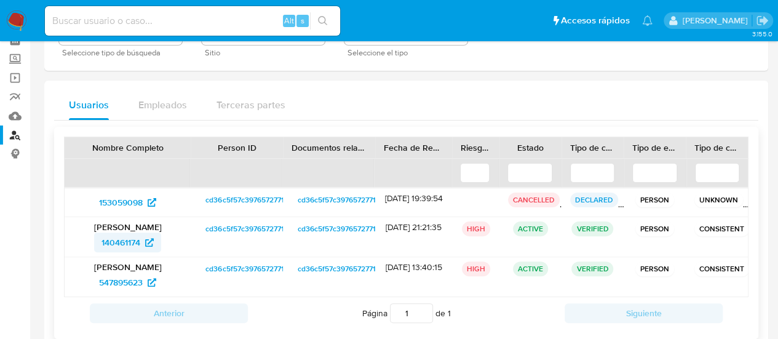
click at [124, 248] on span "140461174" at bounding box center [120, 242] width 39 height 20
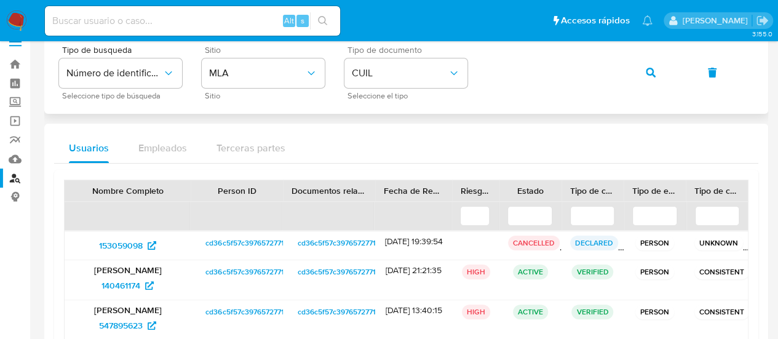
scroll to position [0, 0]
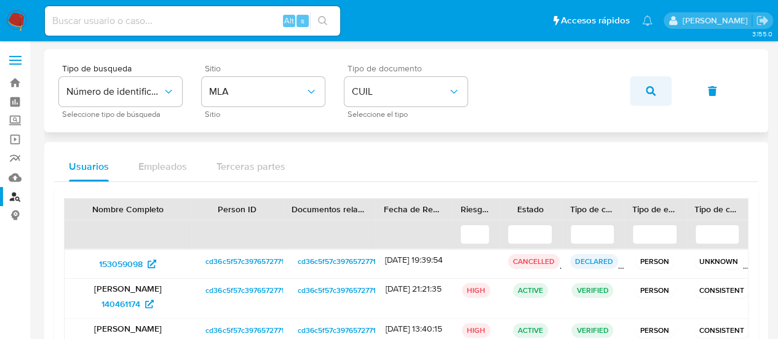
click at [646, 96] on span "button" at bounding box center [651, 90] width 10 height 27
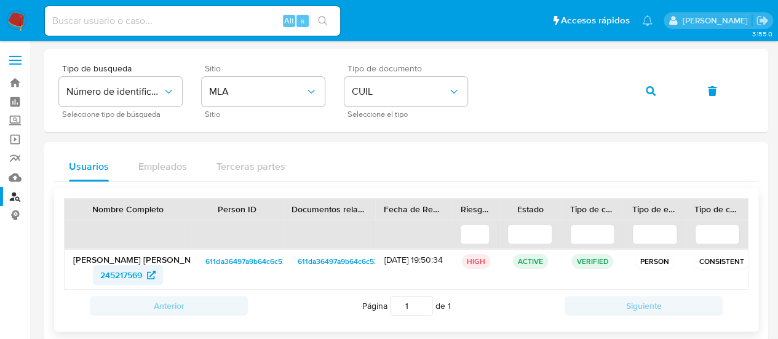
click at [129, 269] on span "245217569" at bounding box center [121, 275] width 42 height 20
click at [630, 84] on button "button" at bounding box center [651, 91] width 42 height 30
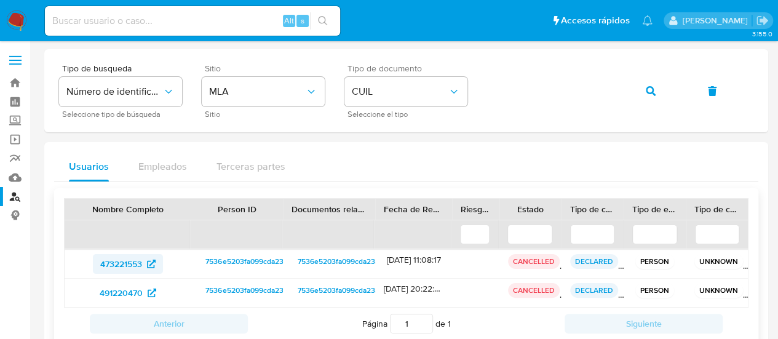
click at [129, 256] on span "473221553" at bounding box center [121, 264] width 42 height 20
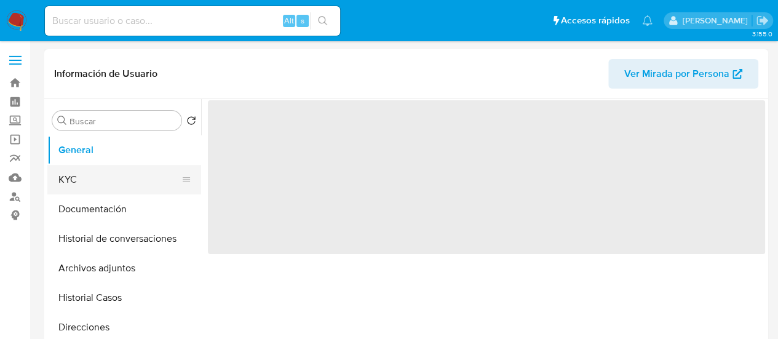
click at [100, 184] on button "KYC" at bounding box center [119, 180] width 144 height 30
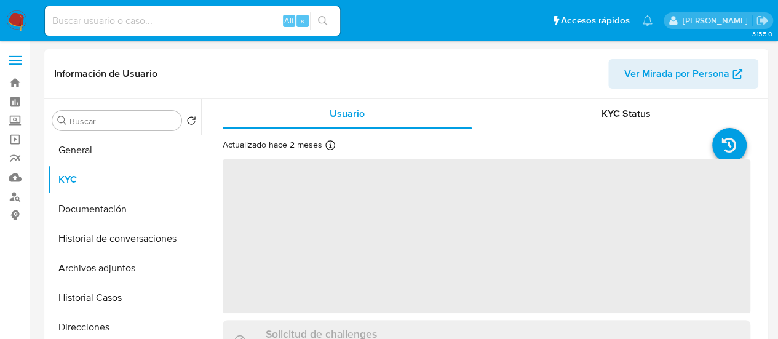
select select "10"
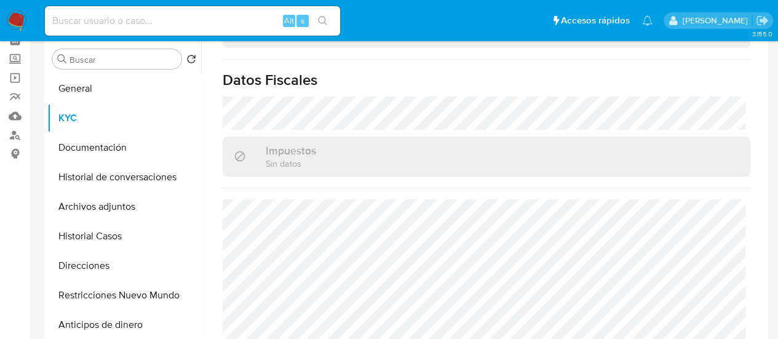
scroll to position [682, 0]
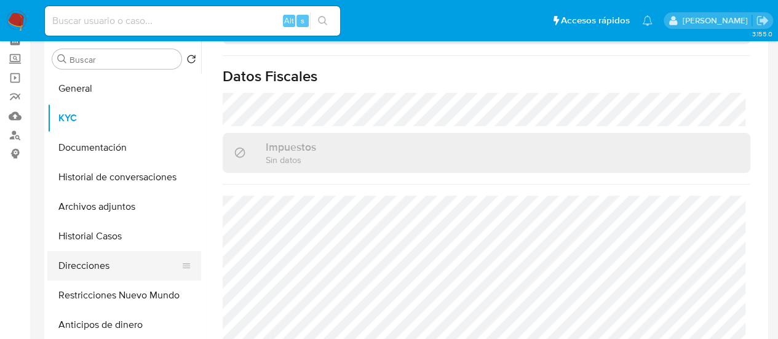
click at [113, 263] on button "Direcciones" at bounding box center [119, 266] width 144 height 30
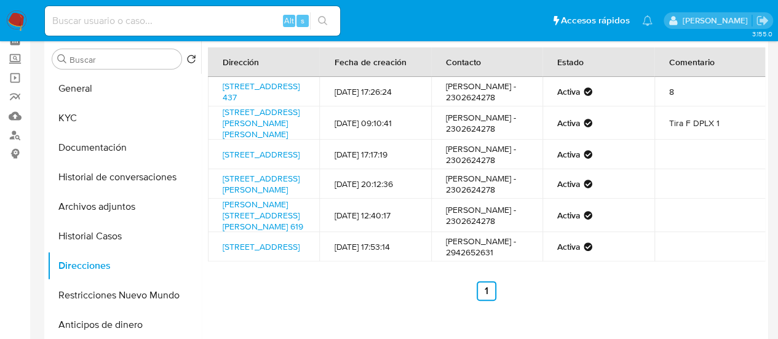
scroll to position [0, 0]
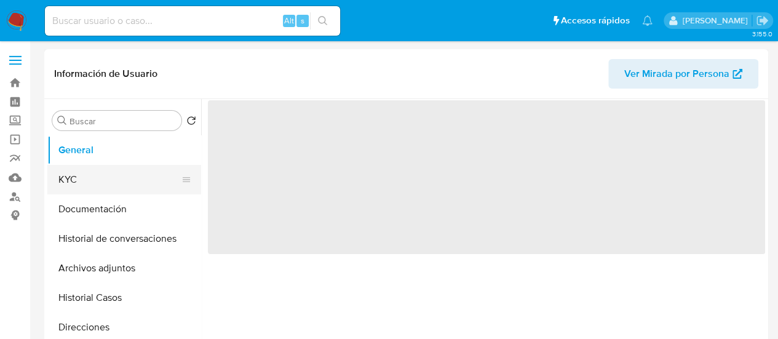
click at [100, 180] on button "KYC" at bounding box center [119, 180] width 144 height 30
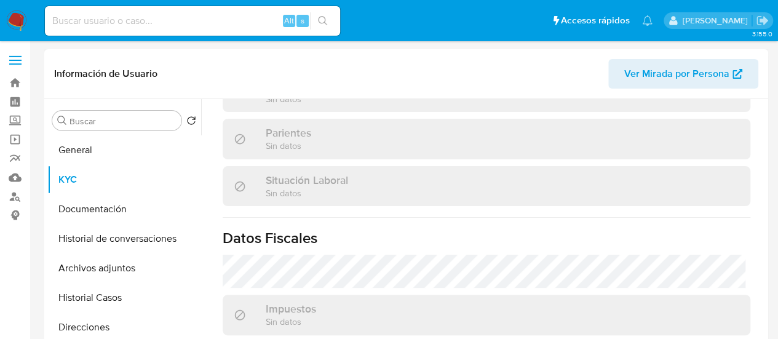
scroll to position [337, 0]
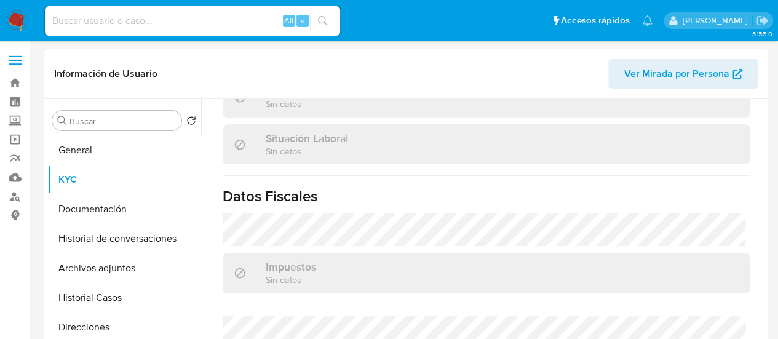
select select "10"
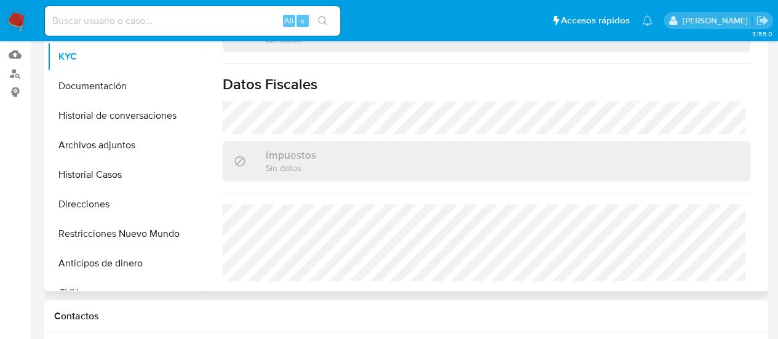
scroll to position [562, 0]
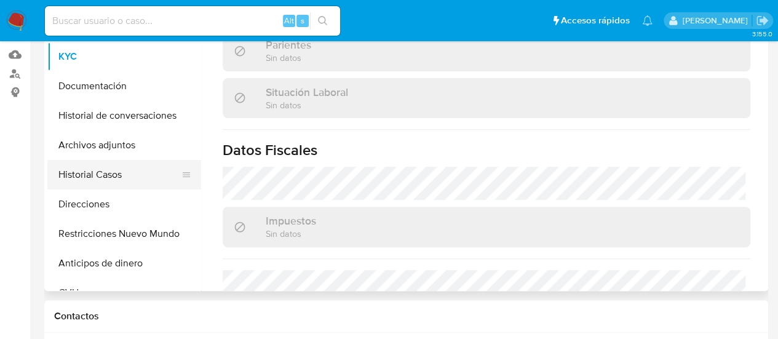
click at [117, 177] on button "Historial Casos" at bounding box center [119, 175] width 144 height 30
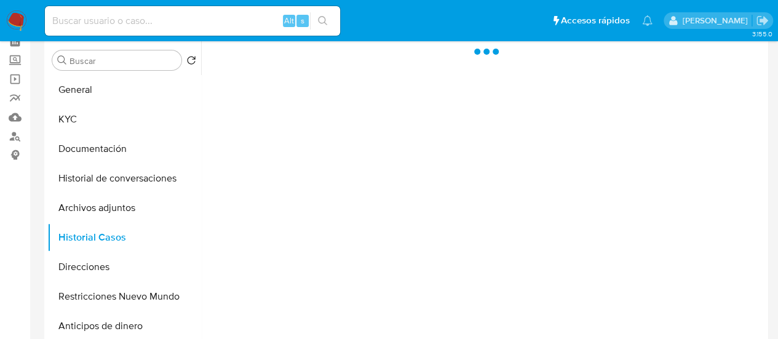
scroll to position [0, 0]
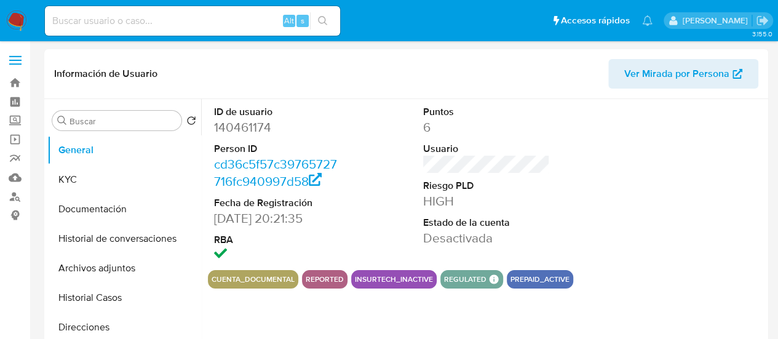
select select "10"
click at [103, 298] on button "Historial Casos" at bounding box center [119, 298] width 144 height 30
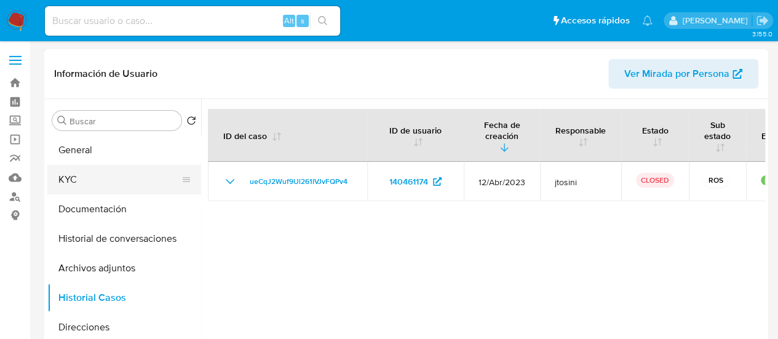
click at [74, 176] on button "KYC" at bounding box center [119, 180] width 144 height 30
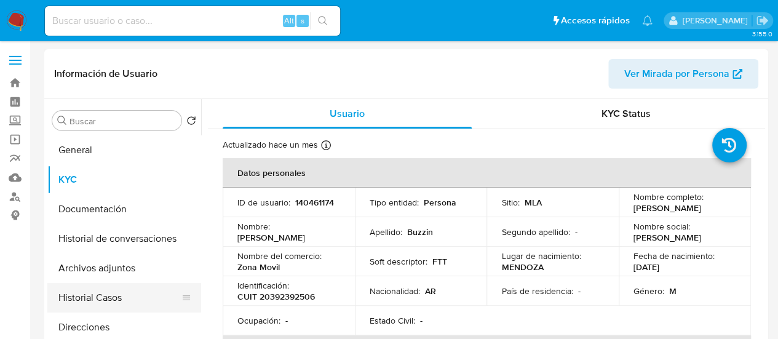
click at [113, 301] on button "Historial Casos" at bounding box center [119, 298] width 144 height 30
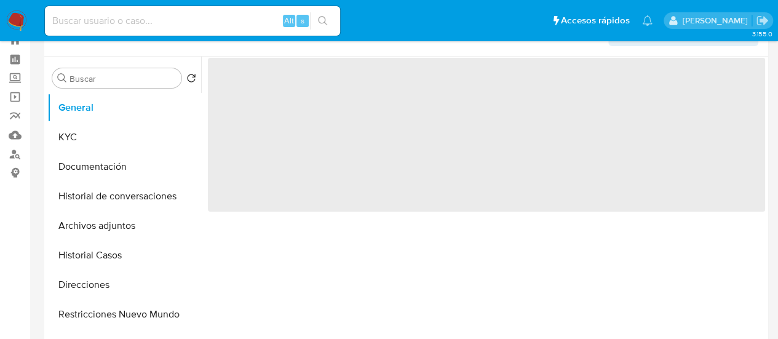
scroll to position [61, 0]
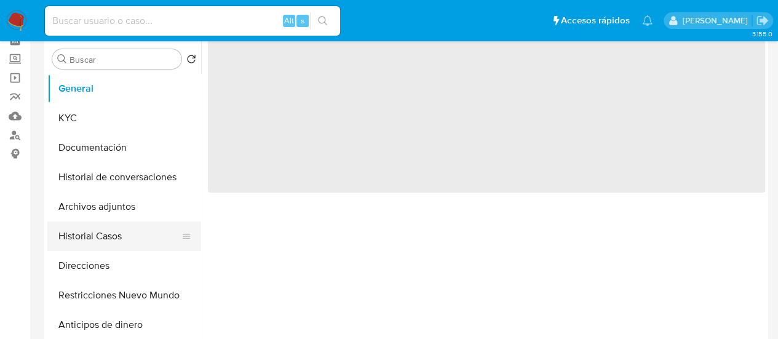
click at [144, 234] on button "Historial Casos" at bounding box center [119, 236] width 144 height 30
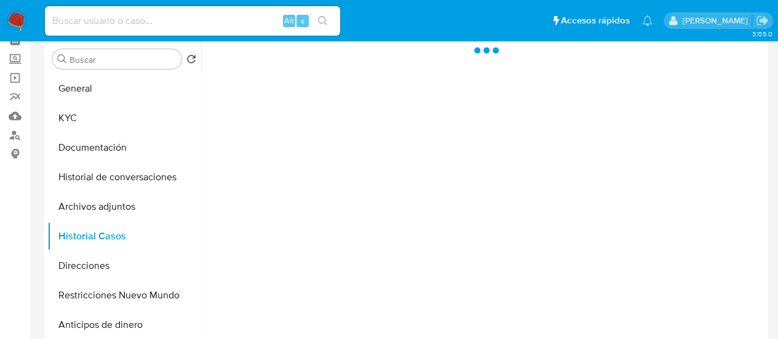
scroll to position [0, 0]
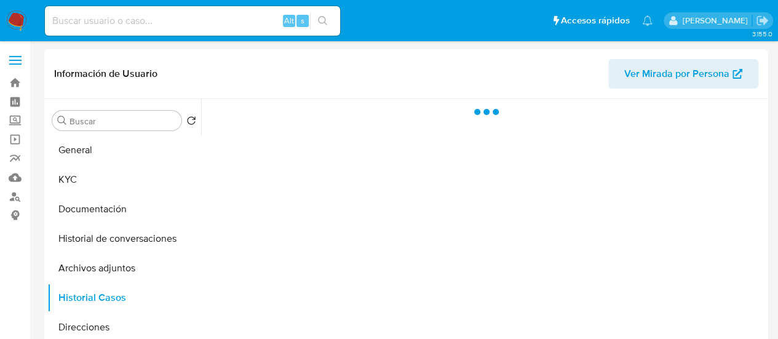
select select "10"
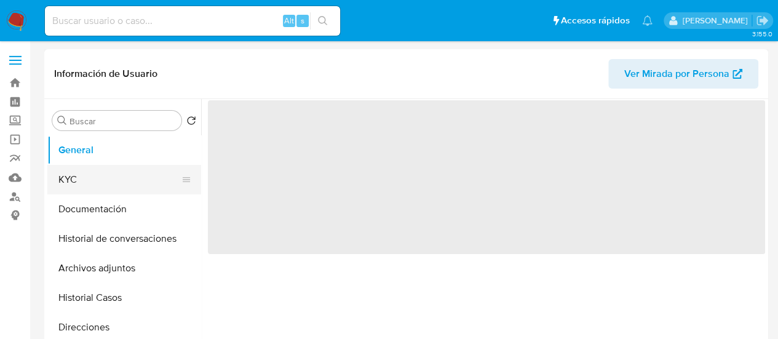
click at [117, 181] on button "KYC" at bounding box center [119, 180] width 144 height 30
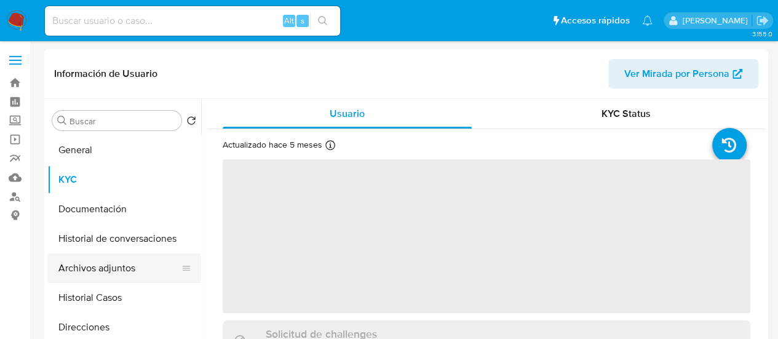
select select "10"
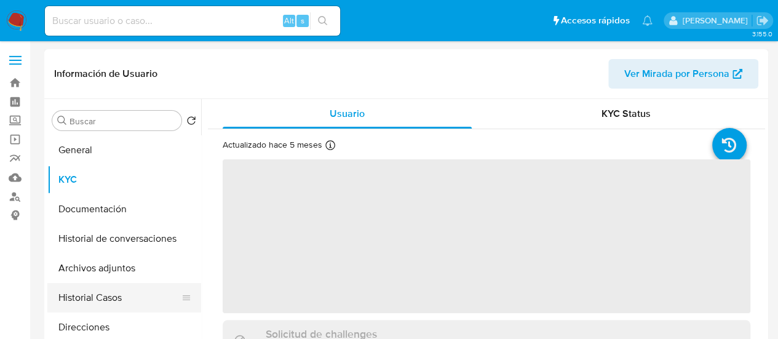
click at [85, 294] on button "Historial Casos" at bounding box center [119, 298] width 144 height 30
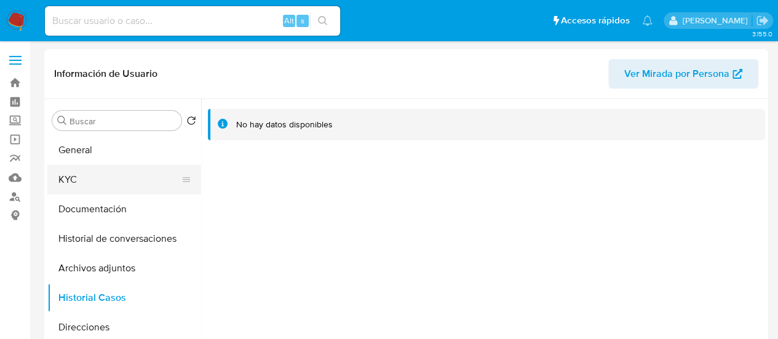
click at [70, 180] on button "KYC" at bounding box center [119, 180] width 144 height 30
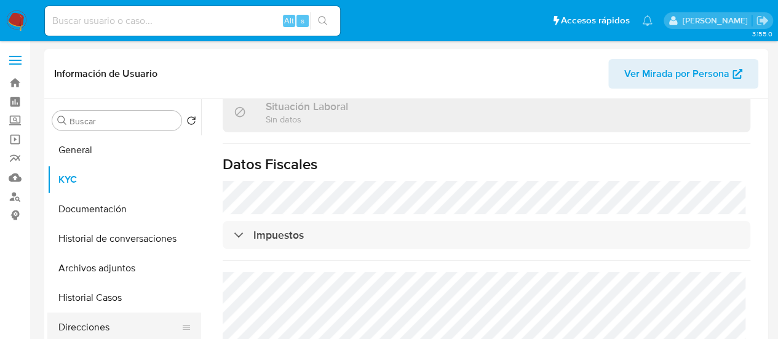
scroll to position [700, 0]
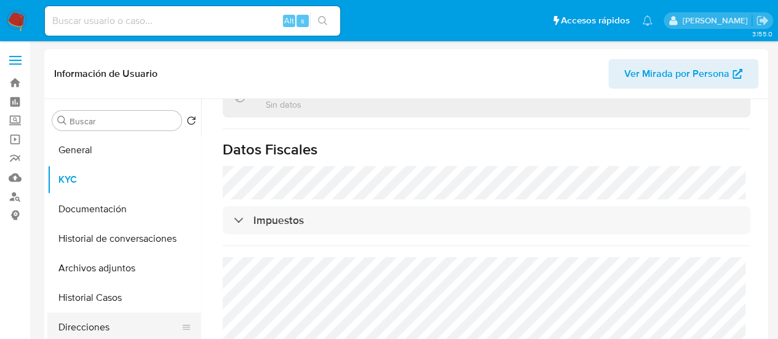
click at [117, 330] on button "Direcciones" at bounding box center [119, 327] width 144 height 30
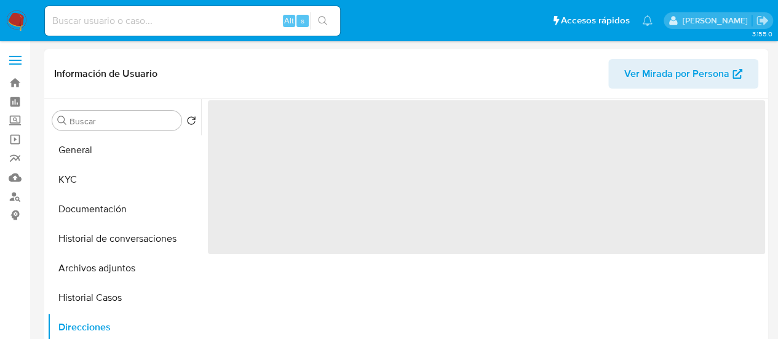
scroll to position [0, 0]
